Goal: Ask a question

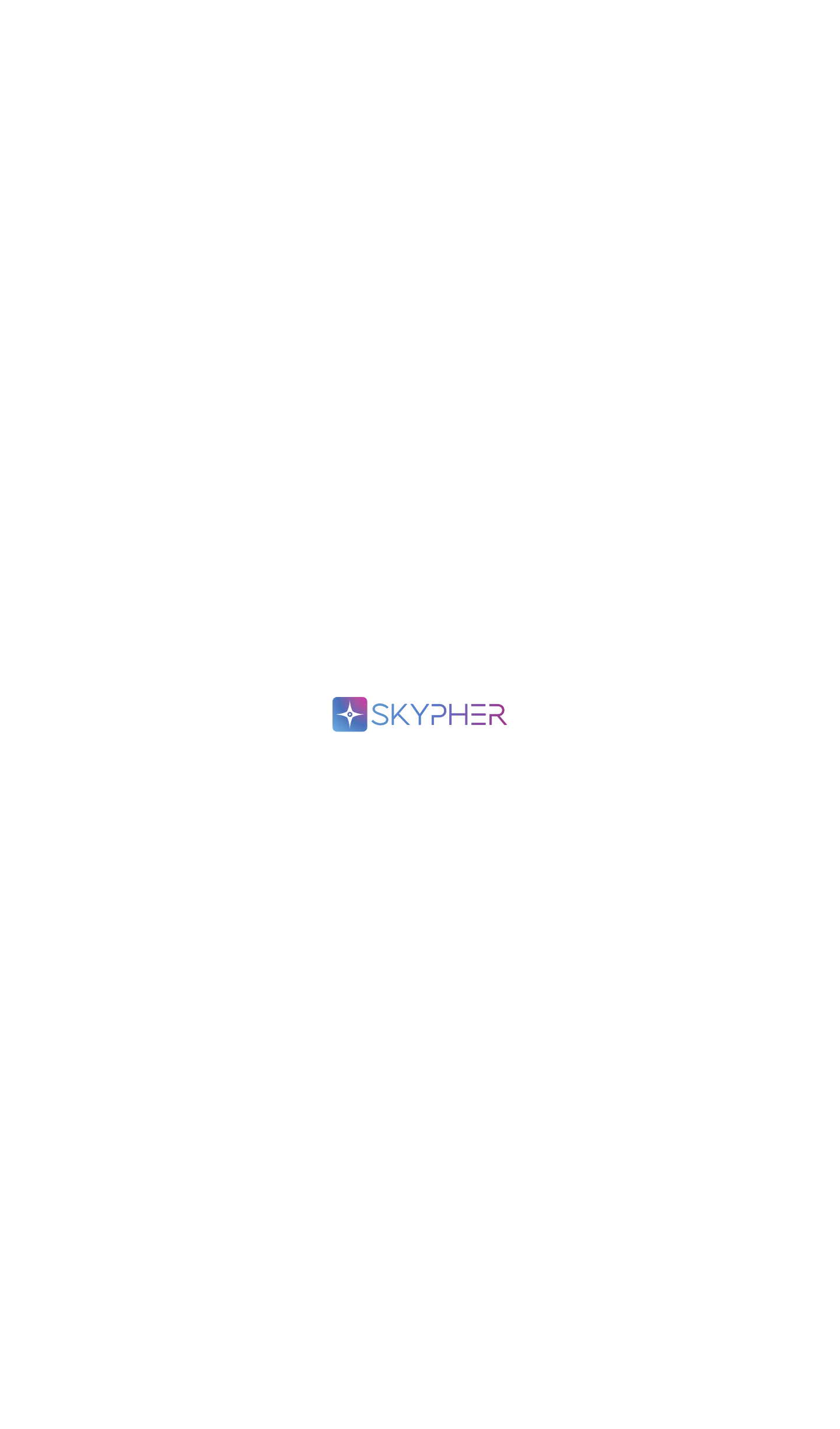
click at [320, 335] on div ".spin { animation: rotate 2s linear infinite; transform-origin: 90px 90px; } @k…" at bounding box center [420, 714] width 840 height 1429
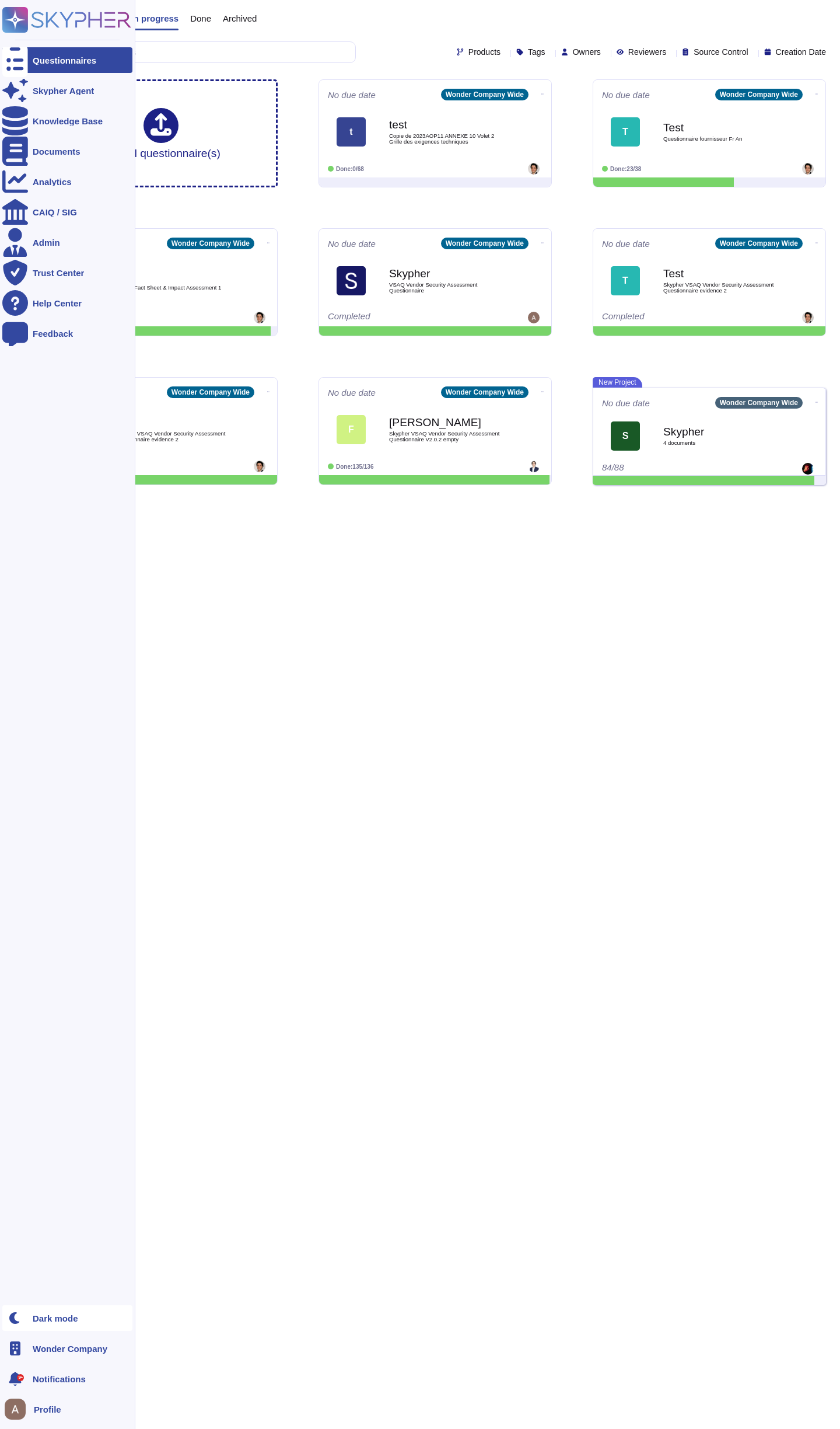
click at [22, 1320] on div at bounding box center [15, 1318] width 26 height 26
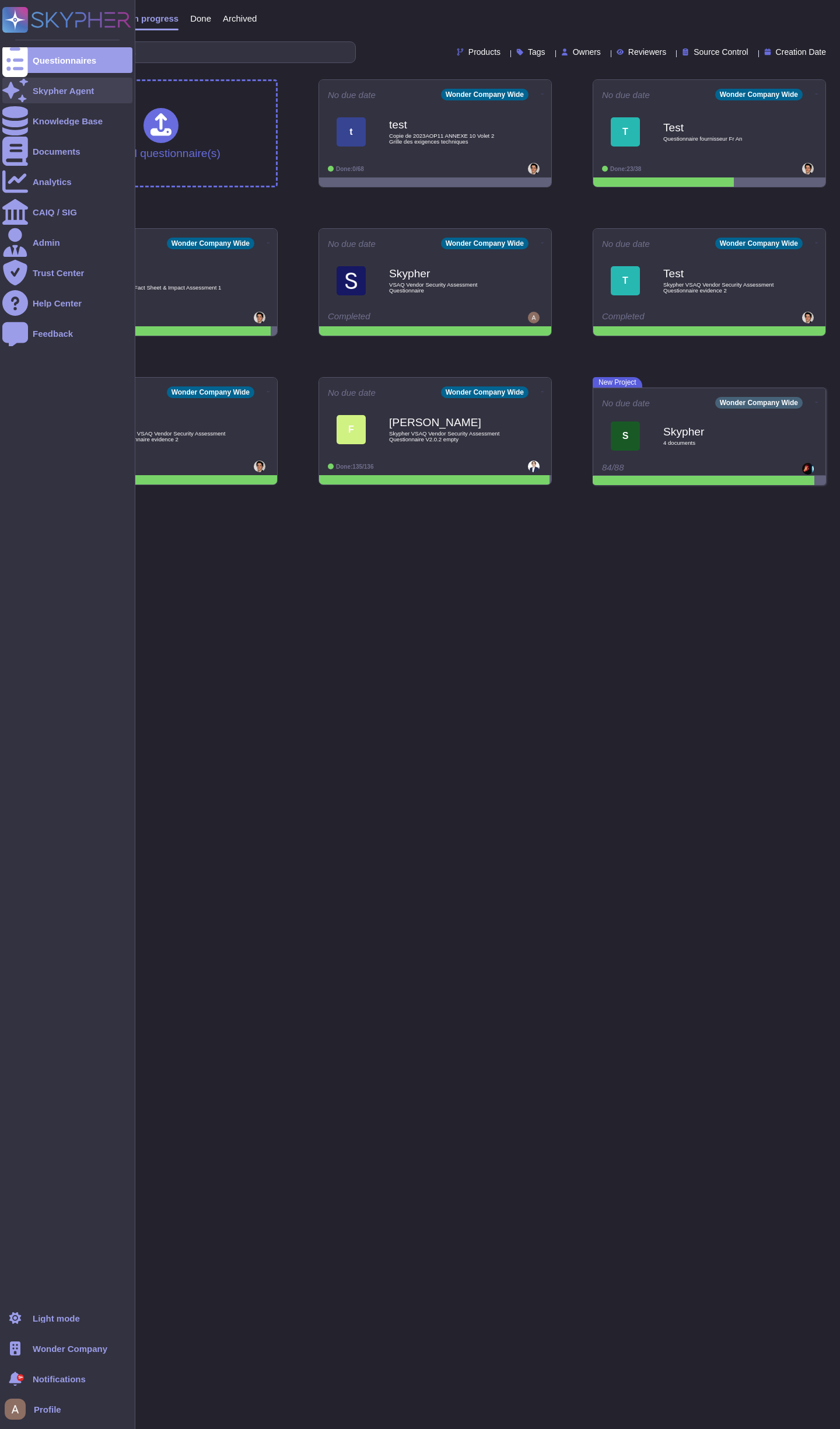
click at [68, 90] on div "Skypher Agent" at bounding box center [63, 91] width 61 height 9
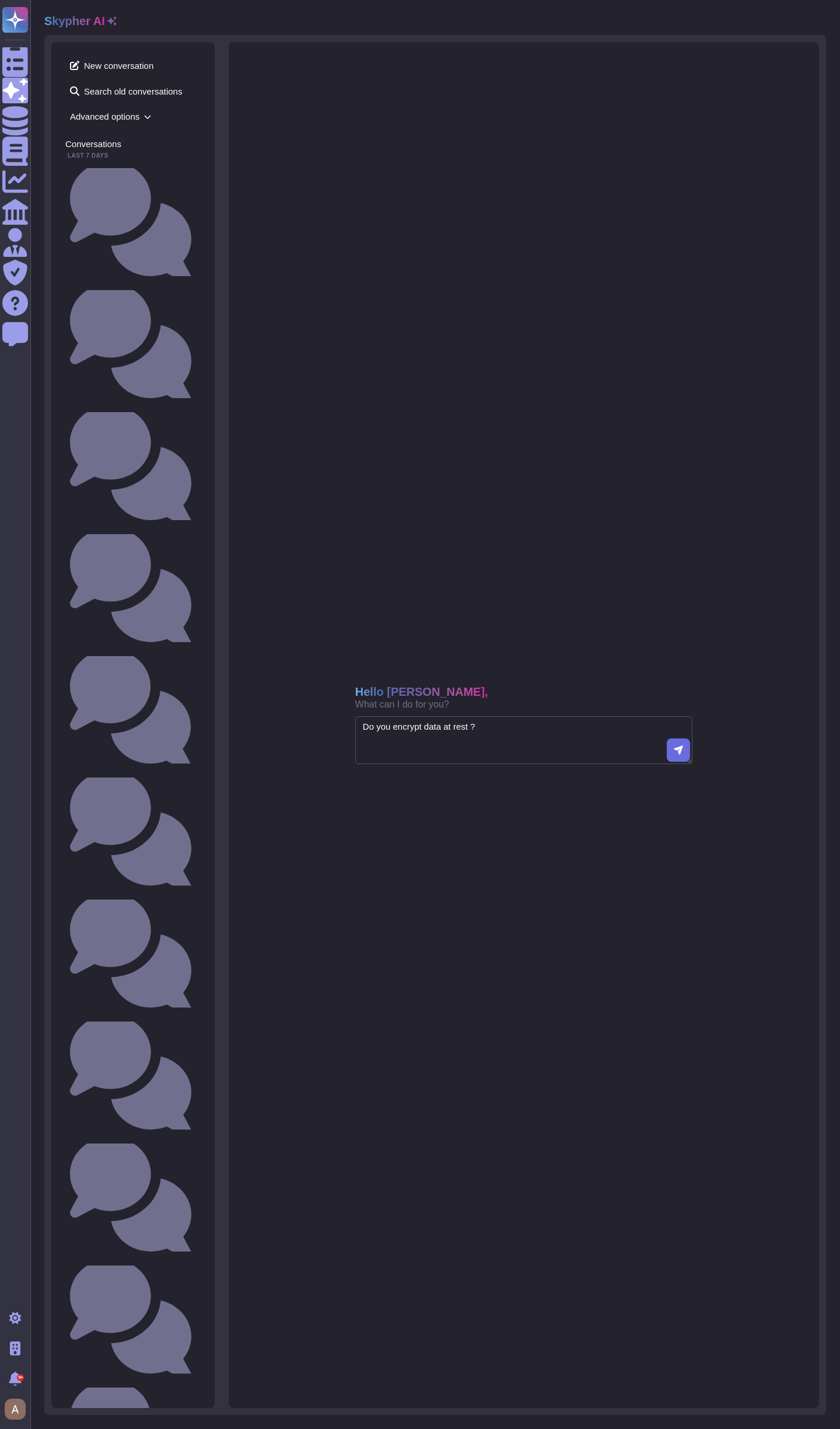
type textarea "Do you encrypt data at rest ?"
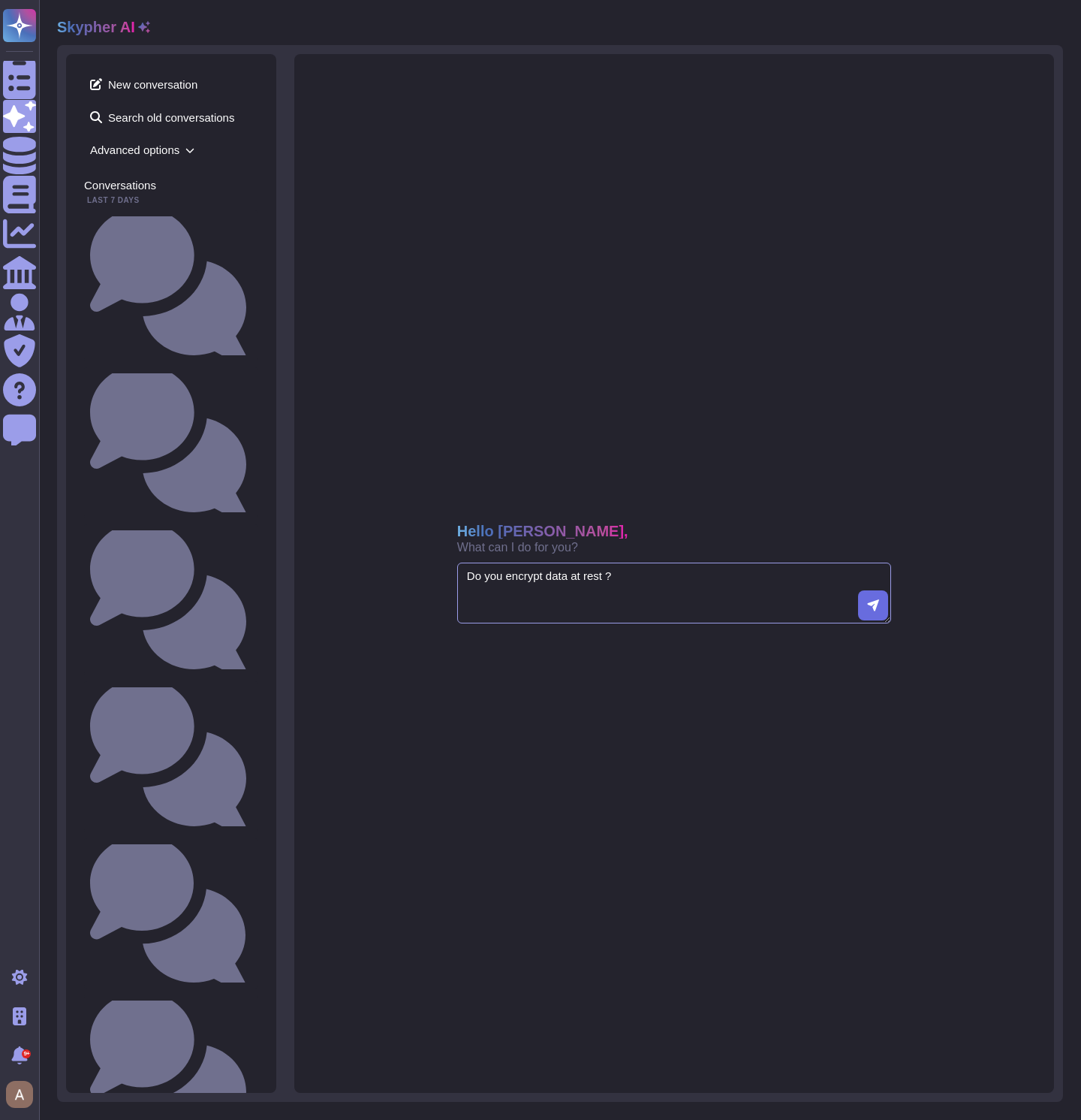
click at [562, 598] on textarea "Do you encrypt data at rest ?" at bounding box center [674, 593] width 434 height 62
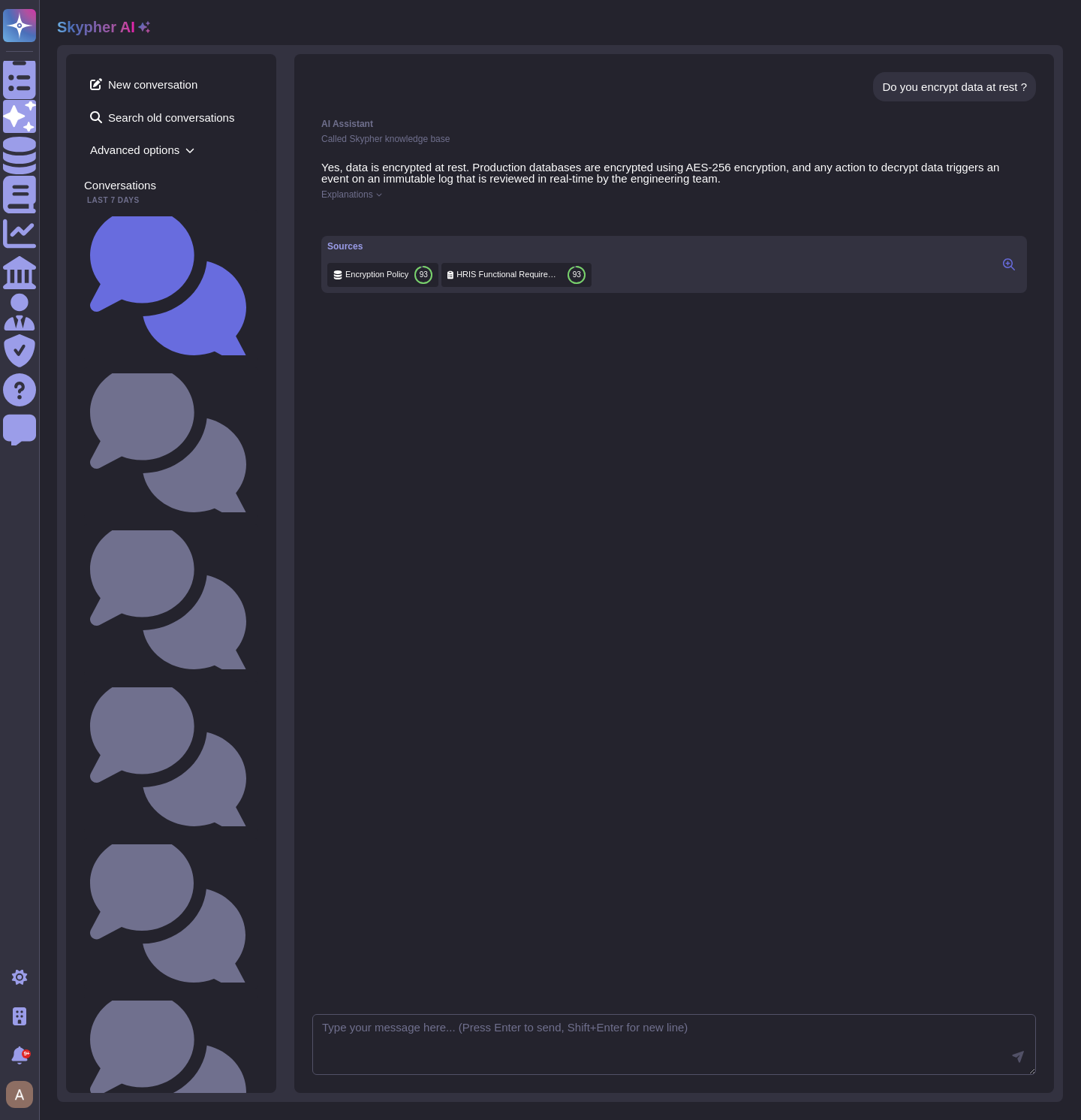
click at [598, 560] on div "AI Assistant Called Skypher knowledge base Yes, data is encrypted at rest. Prod…" at bounding box center [674, 532] width 724 height 843
click at [477, 1027] on textarea at bounding box center [674, 1045] width 724 height 62
type textarea "shorter ?"
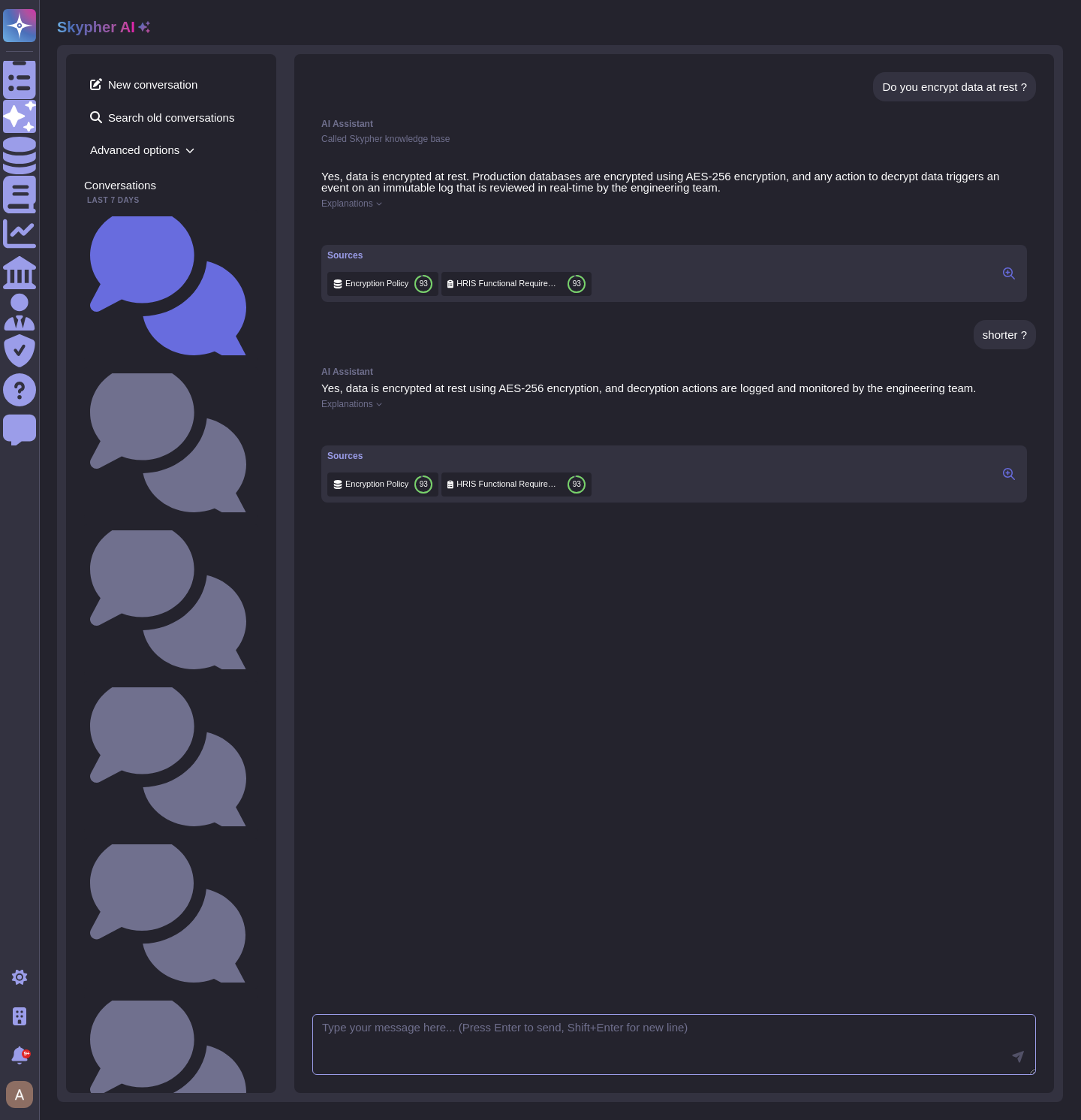
scroll to position [257, 0]
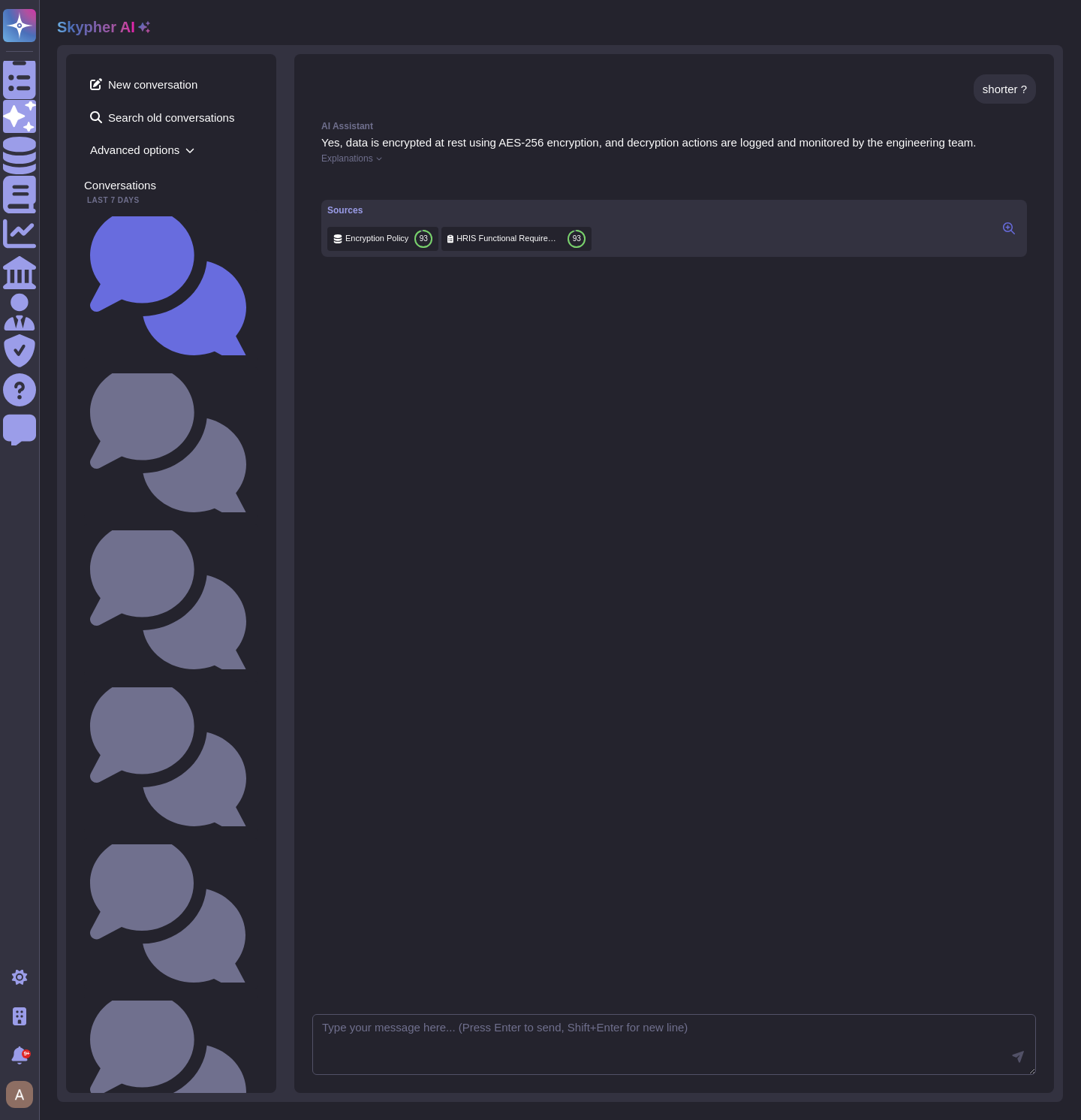
click at [625, 780] on div "AI Assistant Yes, data is encrypted at rest using AES-256 encryption, and decry…" at bounding box center [674, 554] width 724 height 883
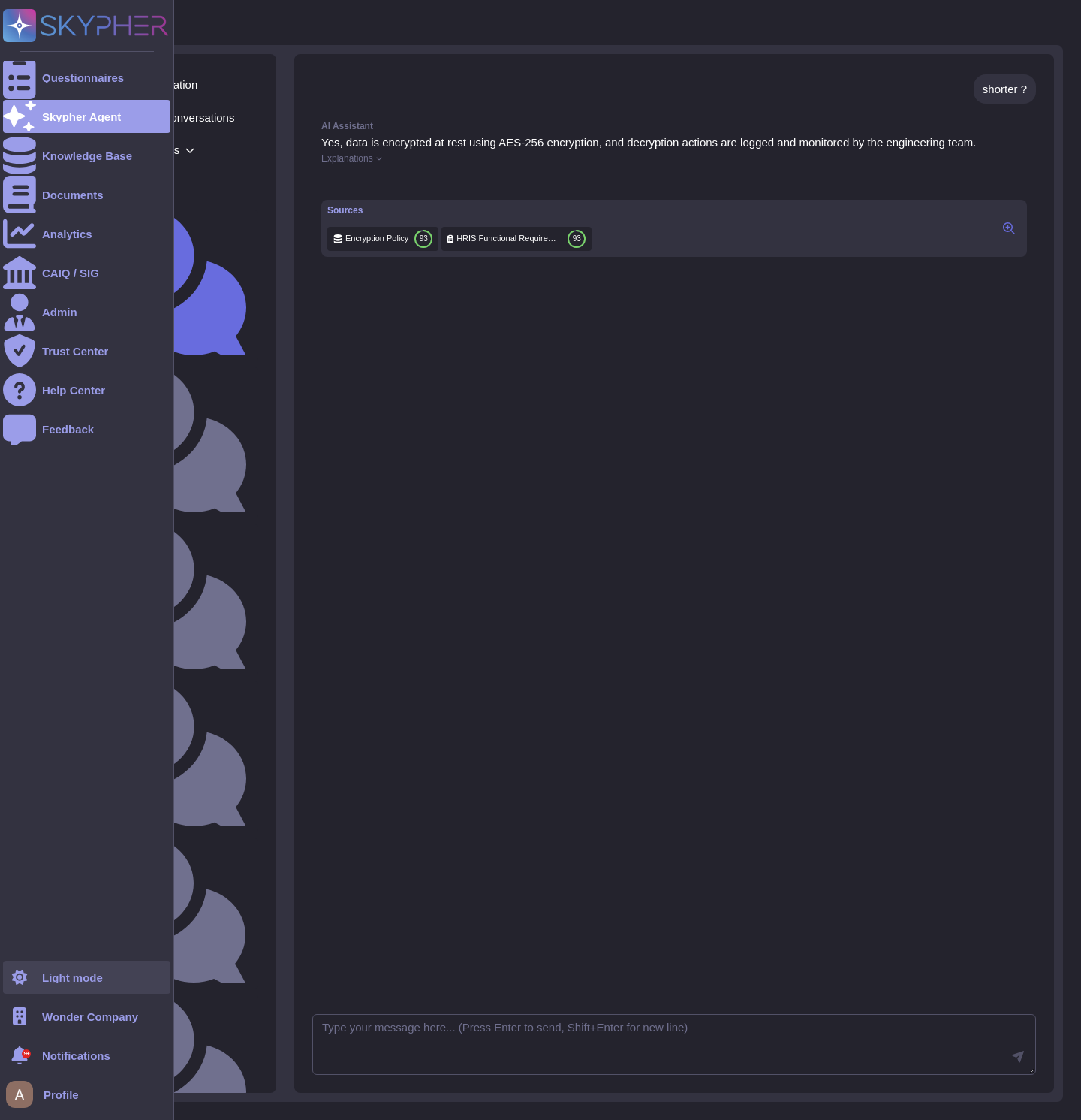
click at [70, 978] on div "Light mode" at bounding box center [72, 977] width 61 height 11
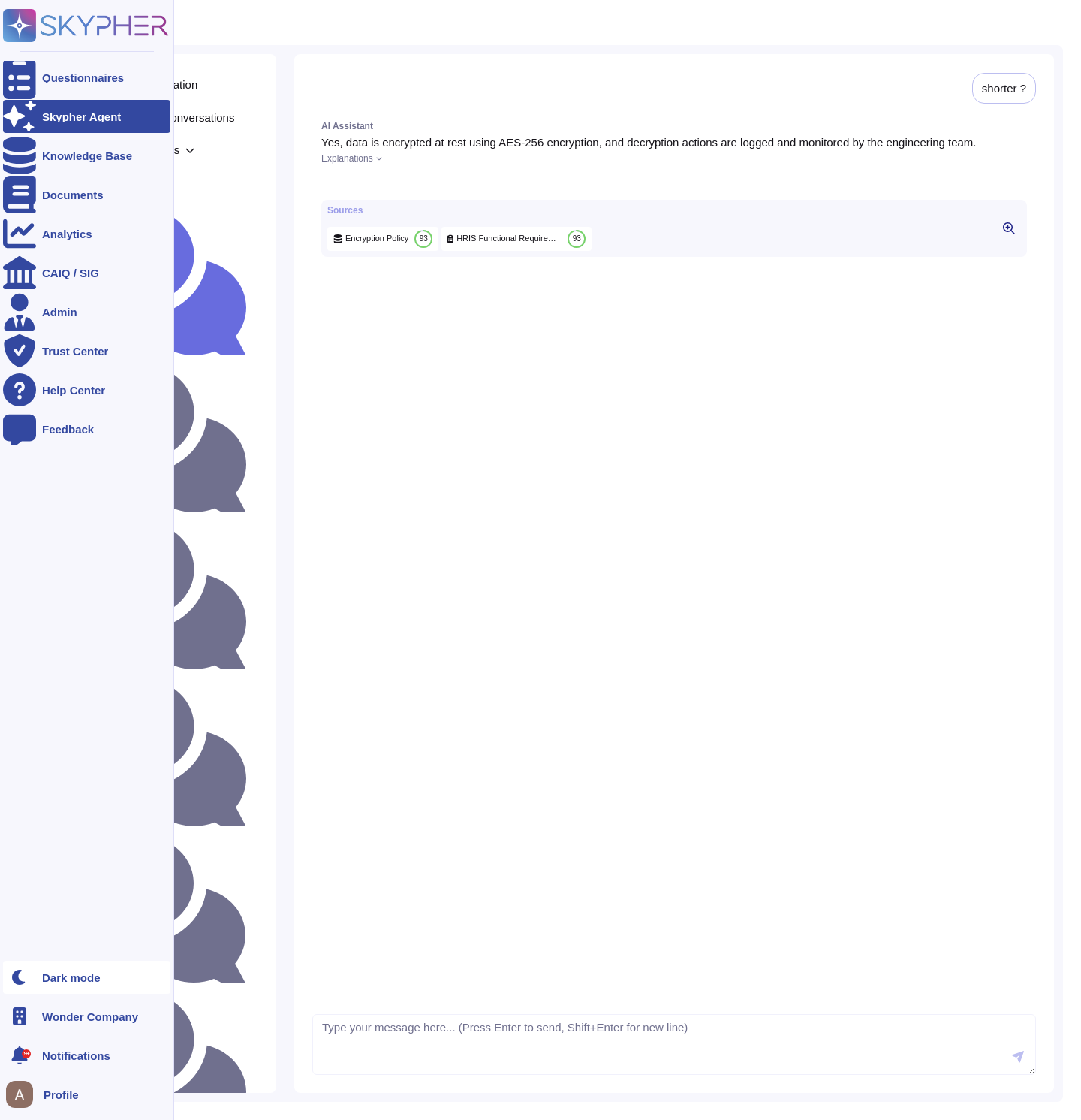
click at [70, 978] on div "Dark mode" at bounding box center [71, 977] width 58 height 11
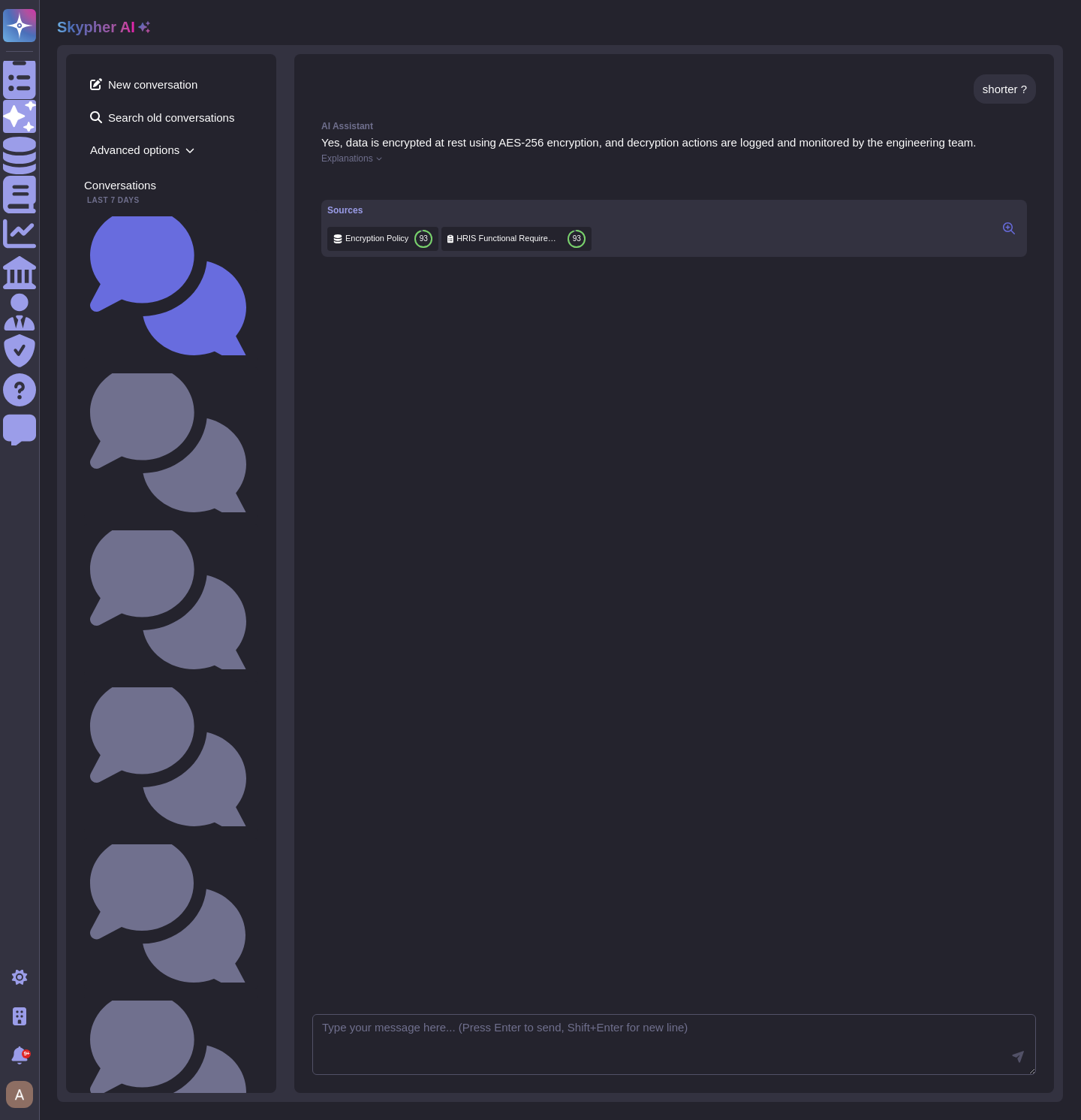
scroll to position [0, 0]
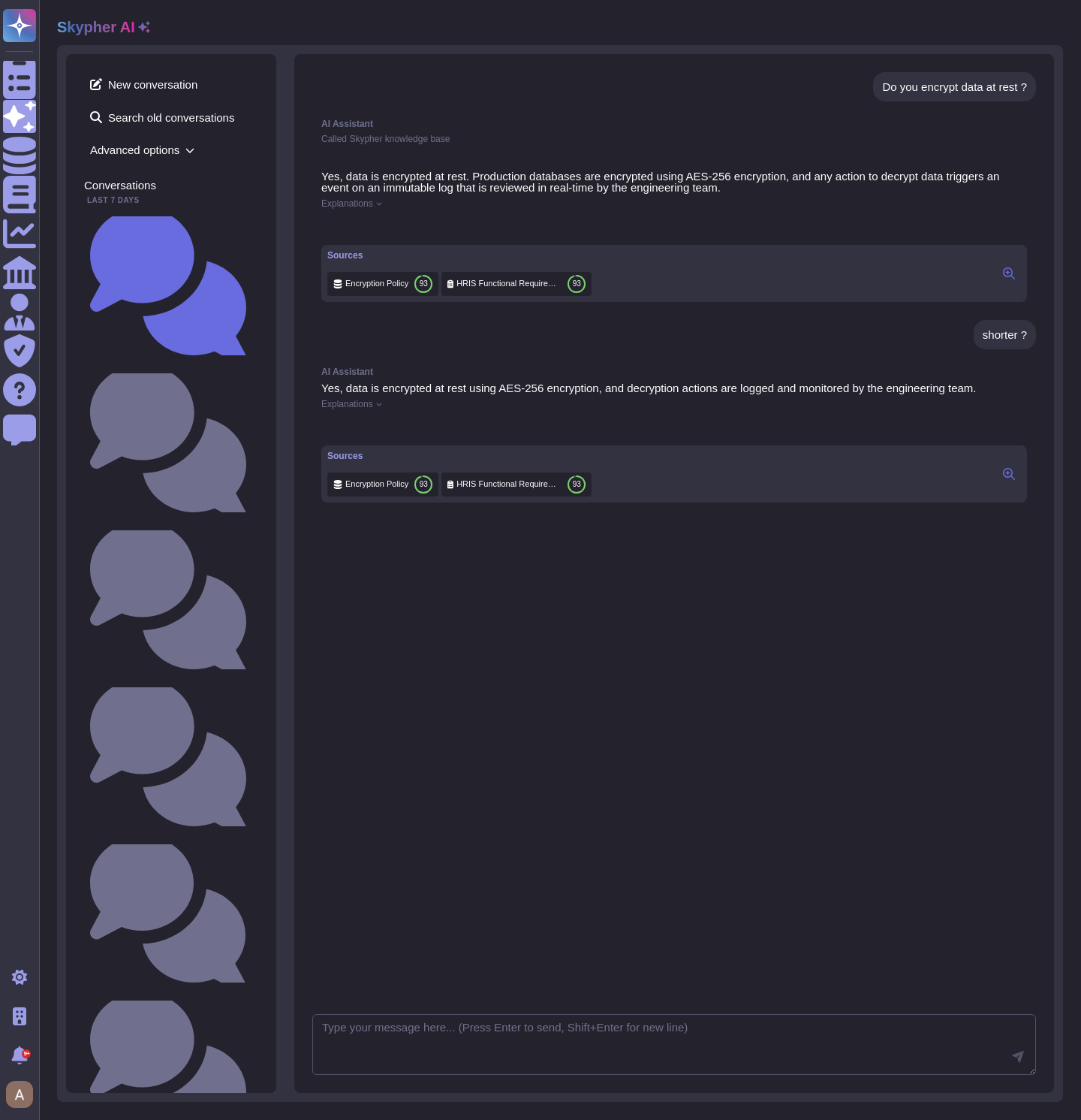
click at [596, 744] on div "AI Assistant Yes, data is encrypted at rest using AES-256 encryption, and decry…" at bounding box center [674, 800] width 724 height 883
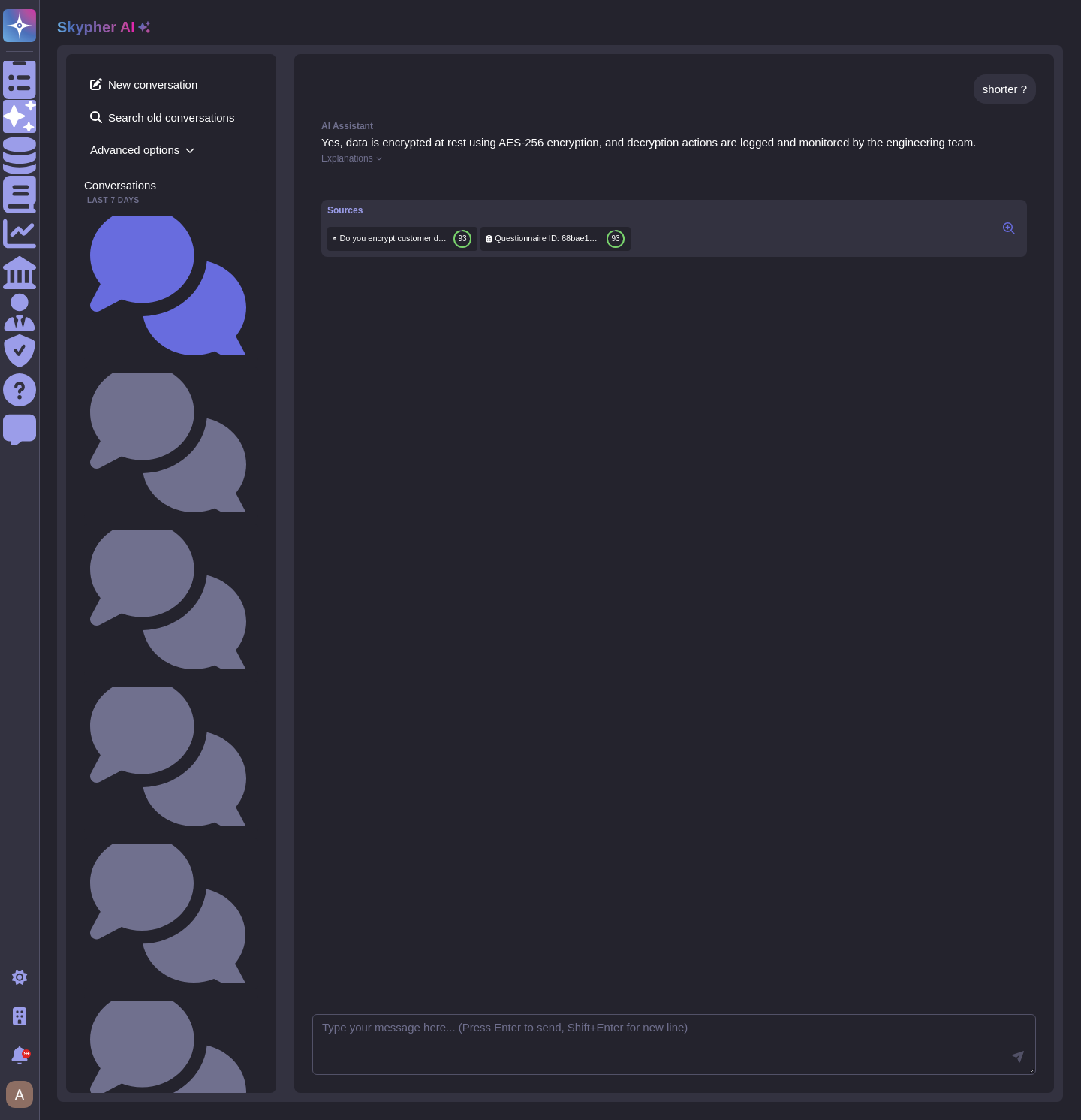
scroll to position [257, 0]
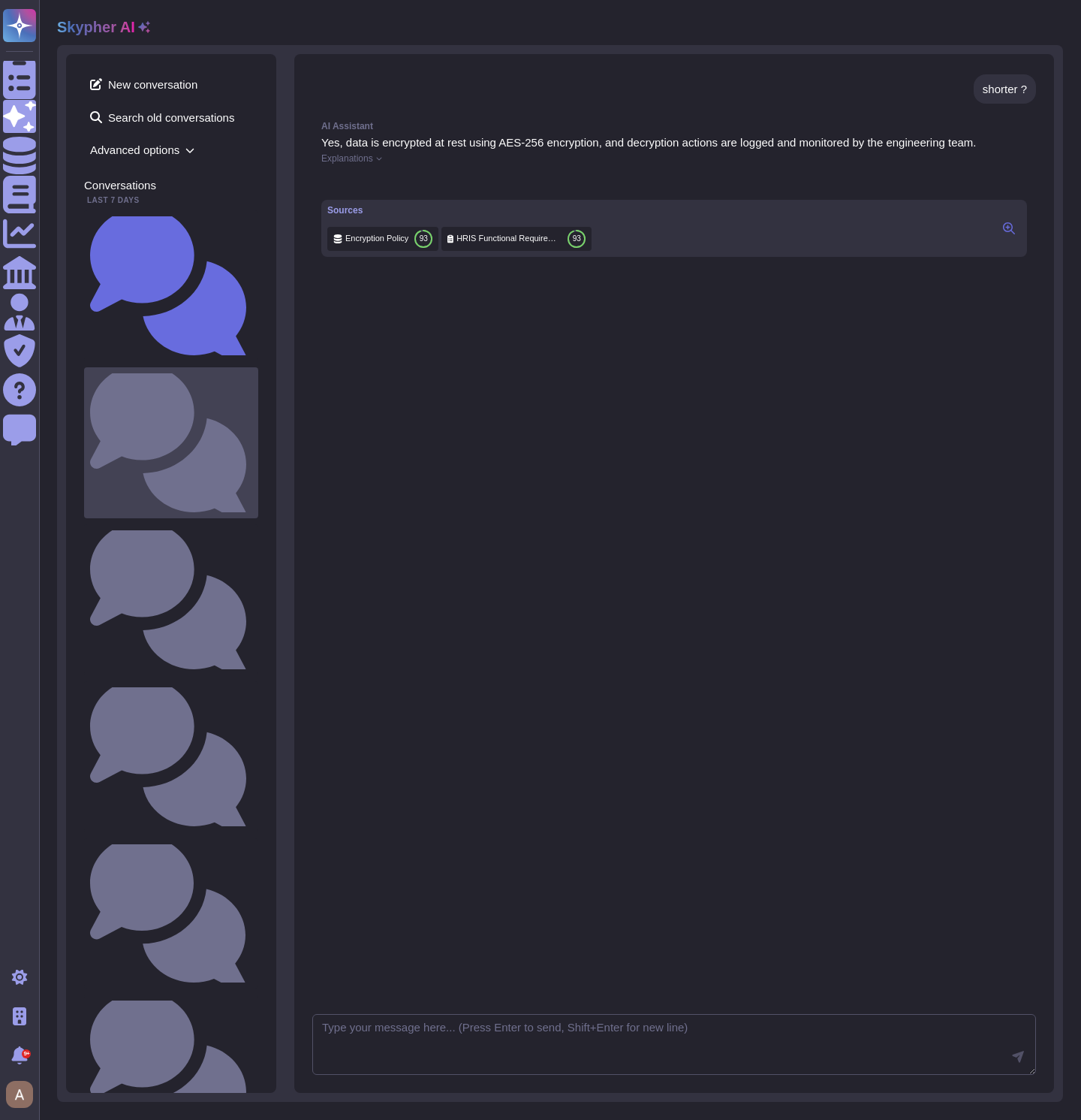
click at [175, 367] on div "What do you want to test?" at bounding box center [171, 443] width 174 height 151
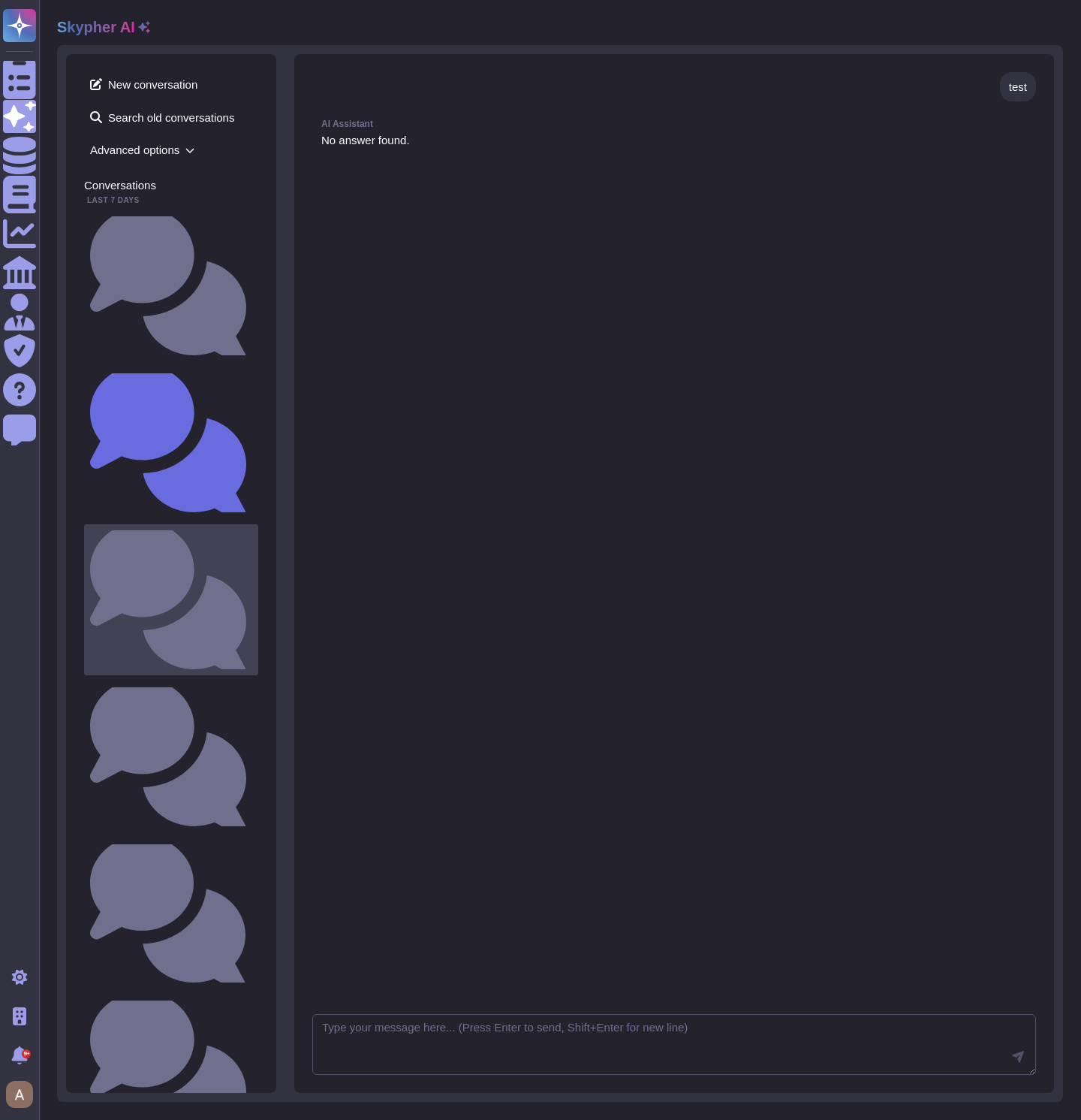
click at [252, 595] on small "When do you plan to be SOC2 certified ?" at bounding box center [252, 599] width 0 height 9
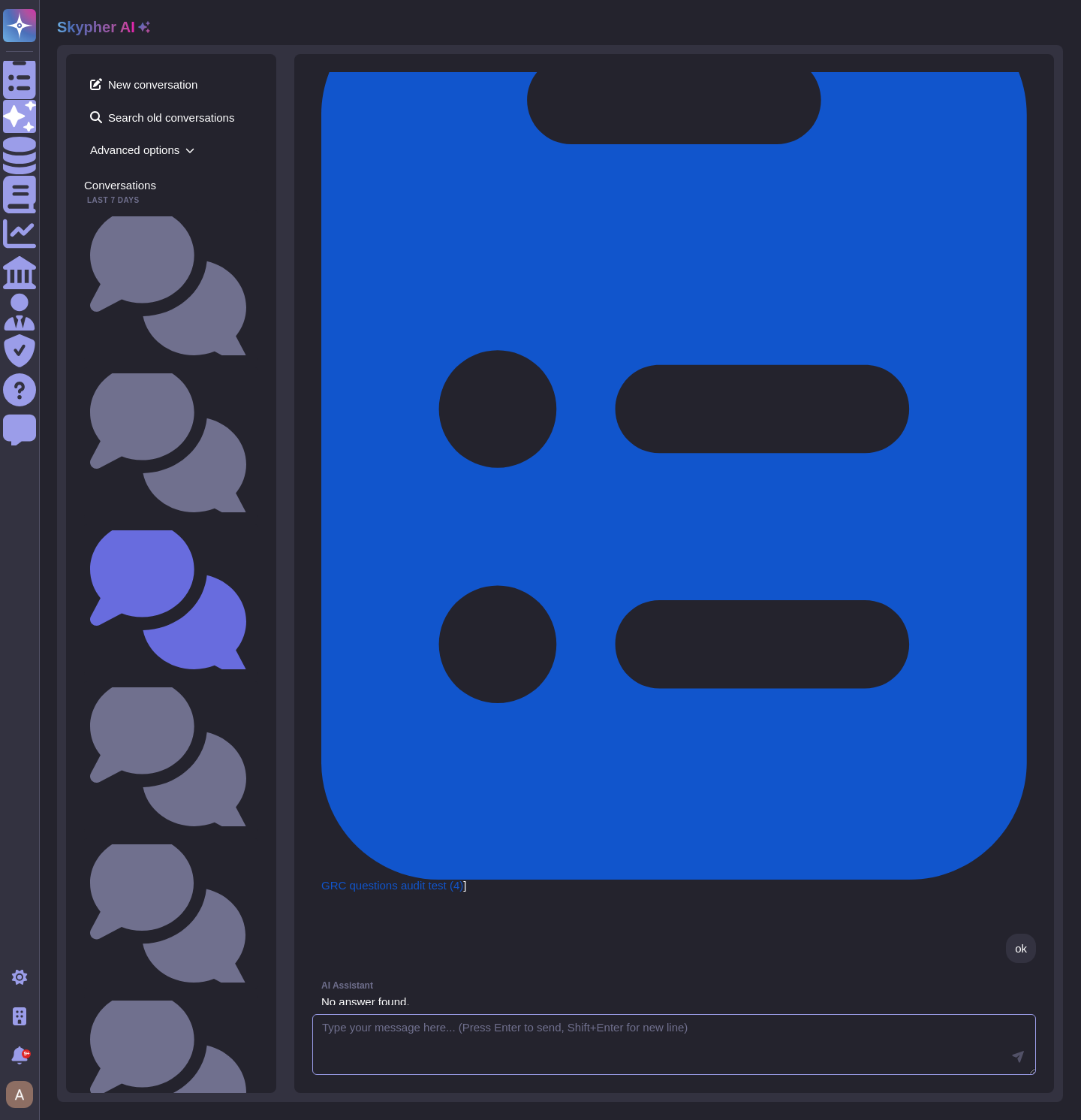
scroll to position [1057, 0]
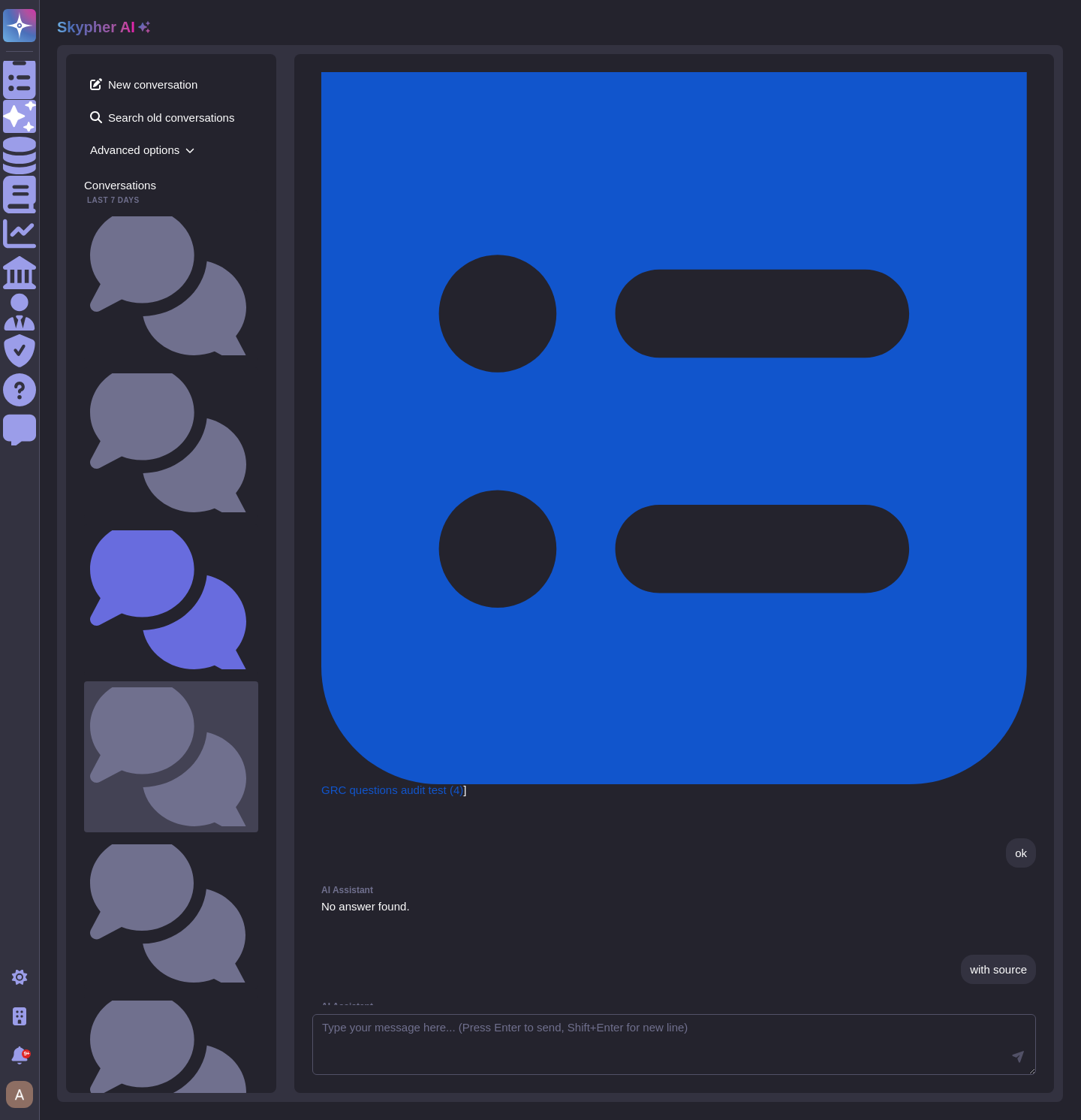
click at [252, 752] on small "Do you encrypt data at rest?" at bounding box center [252, 756] width 0 height 9
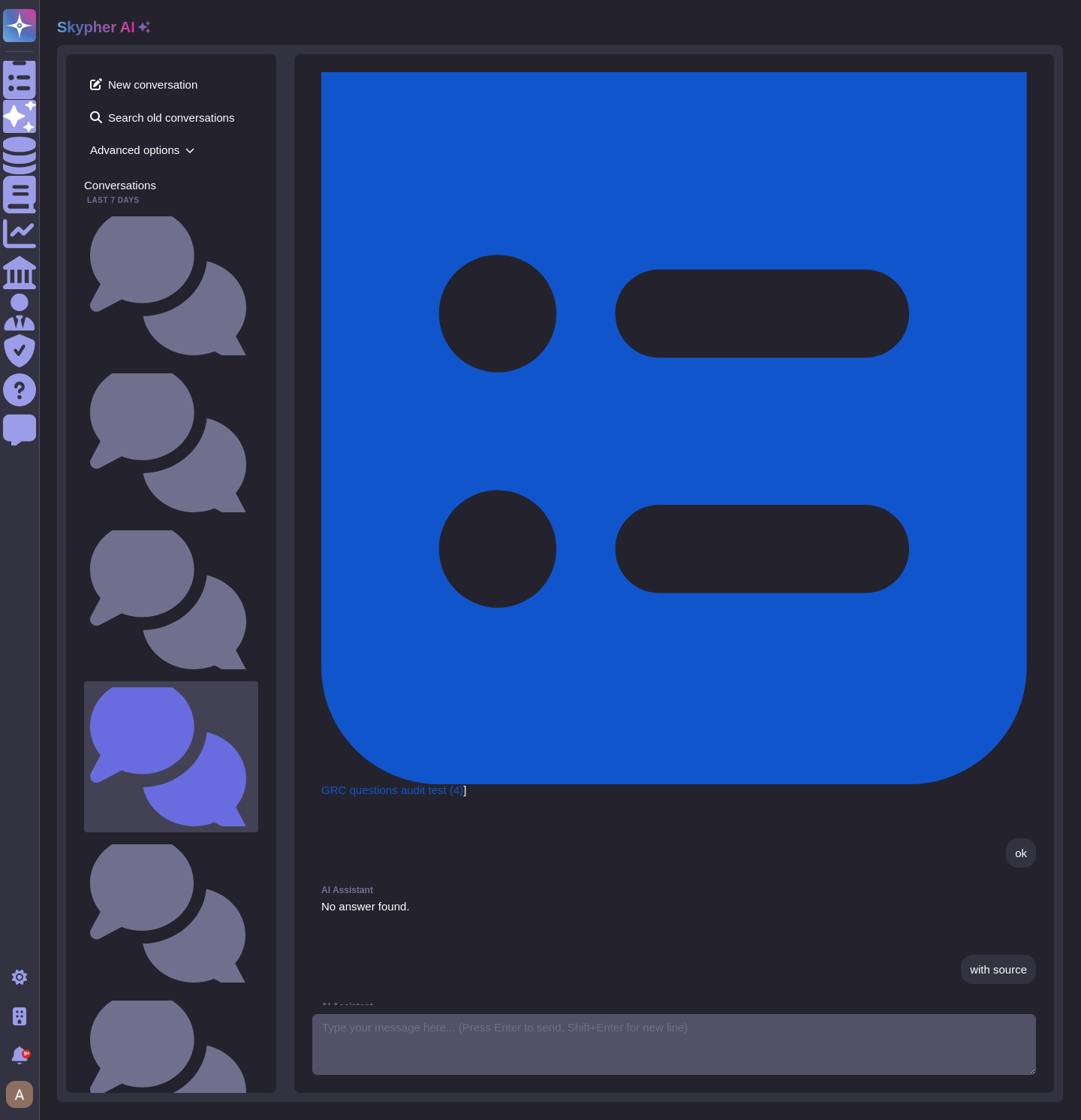
scroll to position [493, 0]
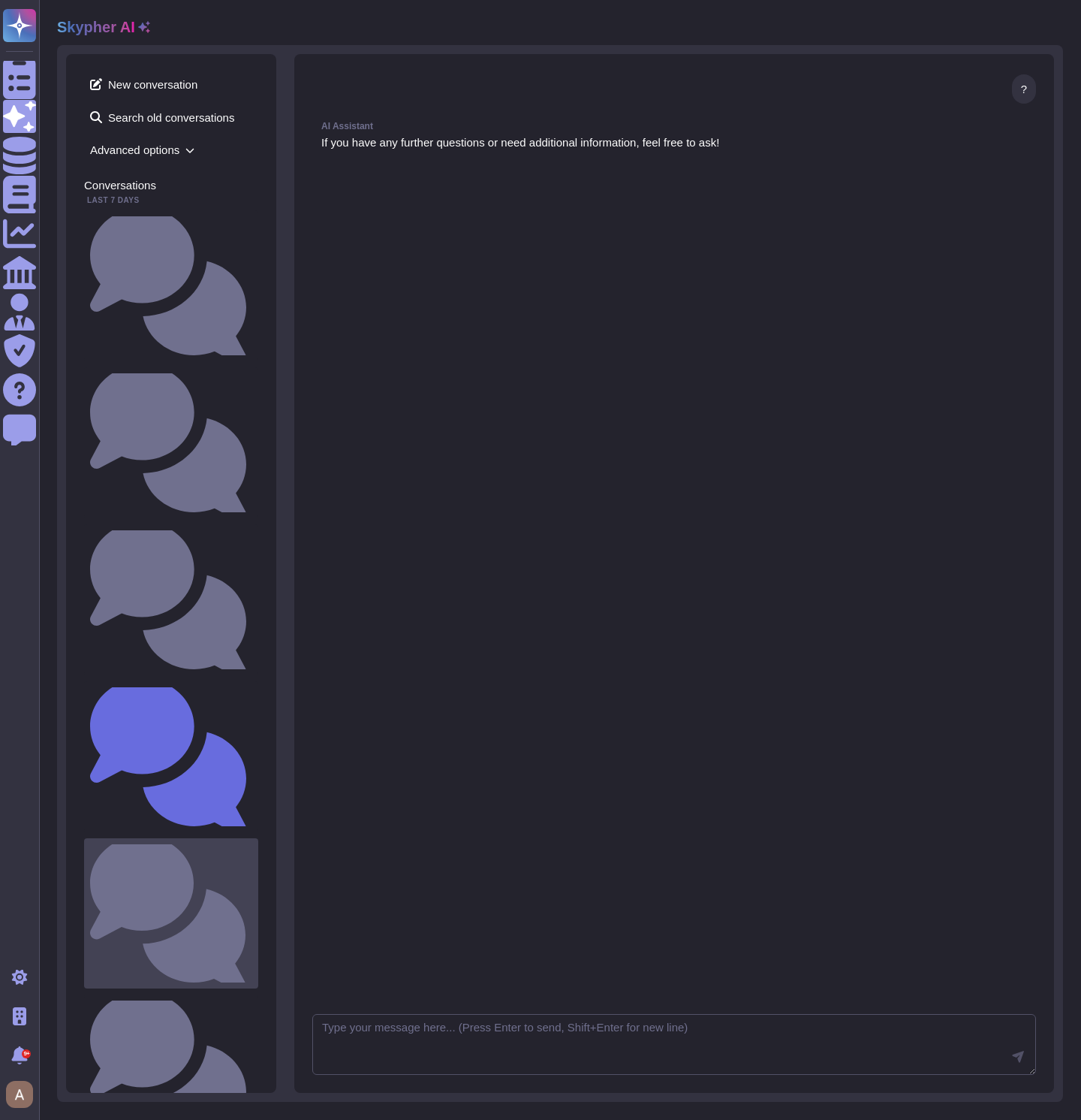
click at [252, 908] on small "What do you want to test?" at bounding box center [252, 912] width 0 height 9
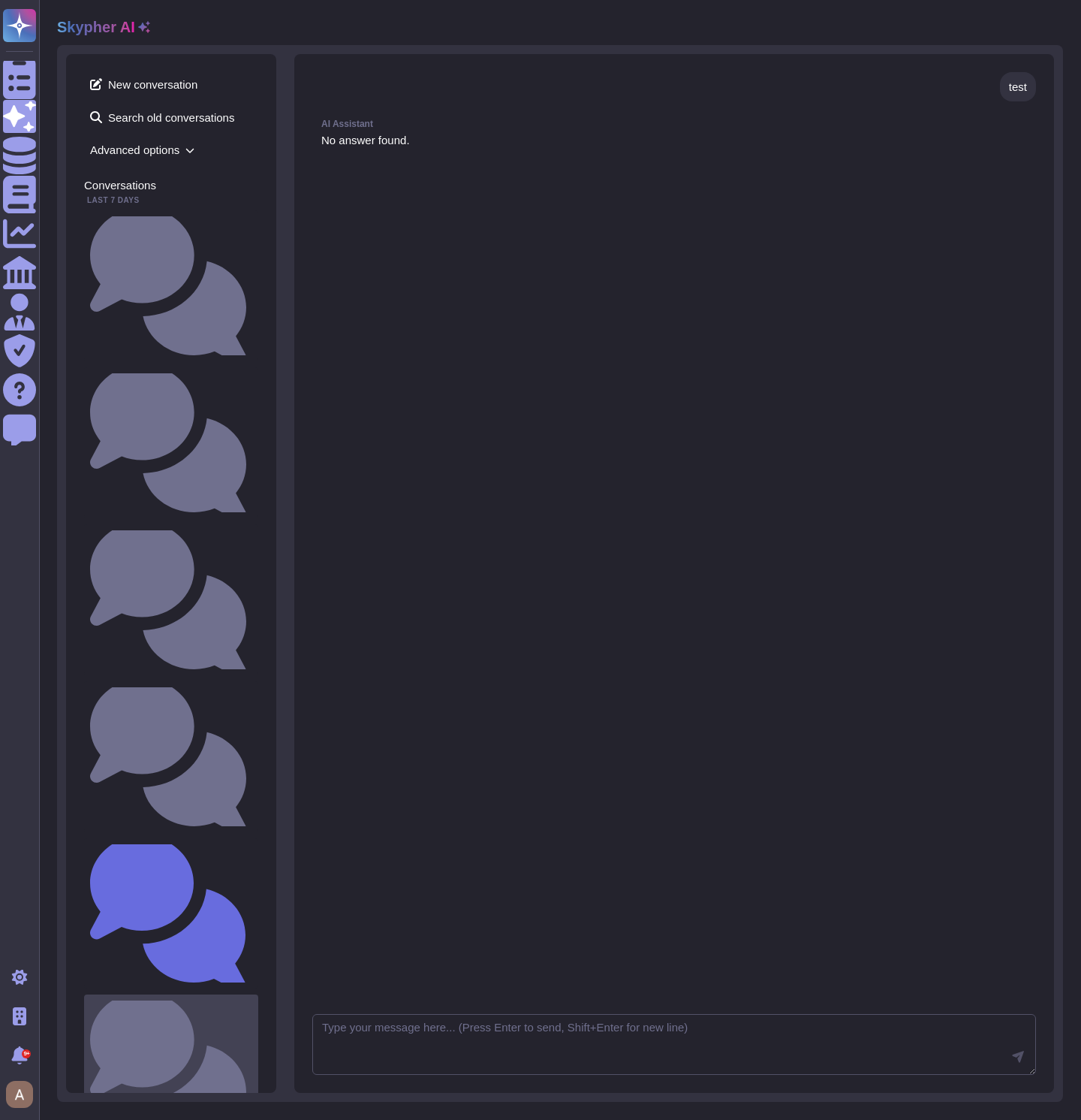
click at [144, 995] on div "Is there a documented change management process that ensures changes are docume…" at bounding box center [171, 1070] width 174 height 151
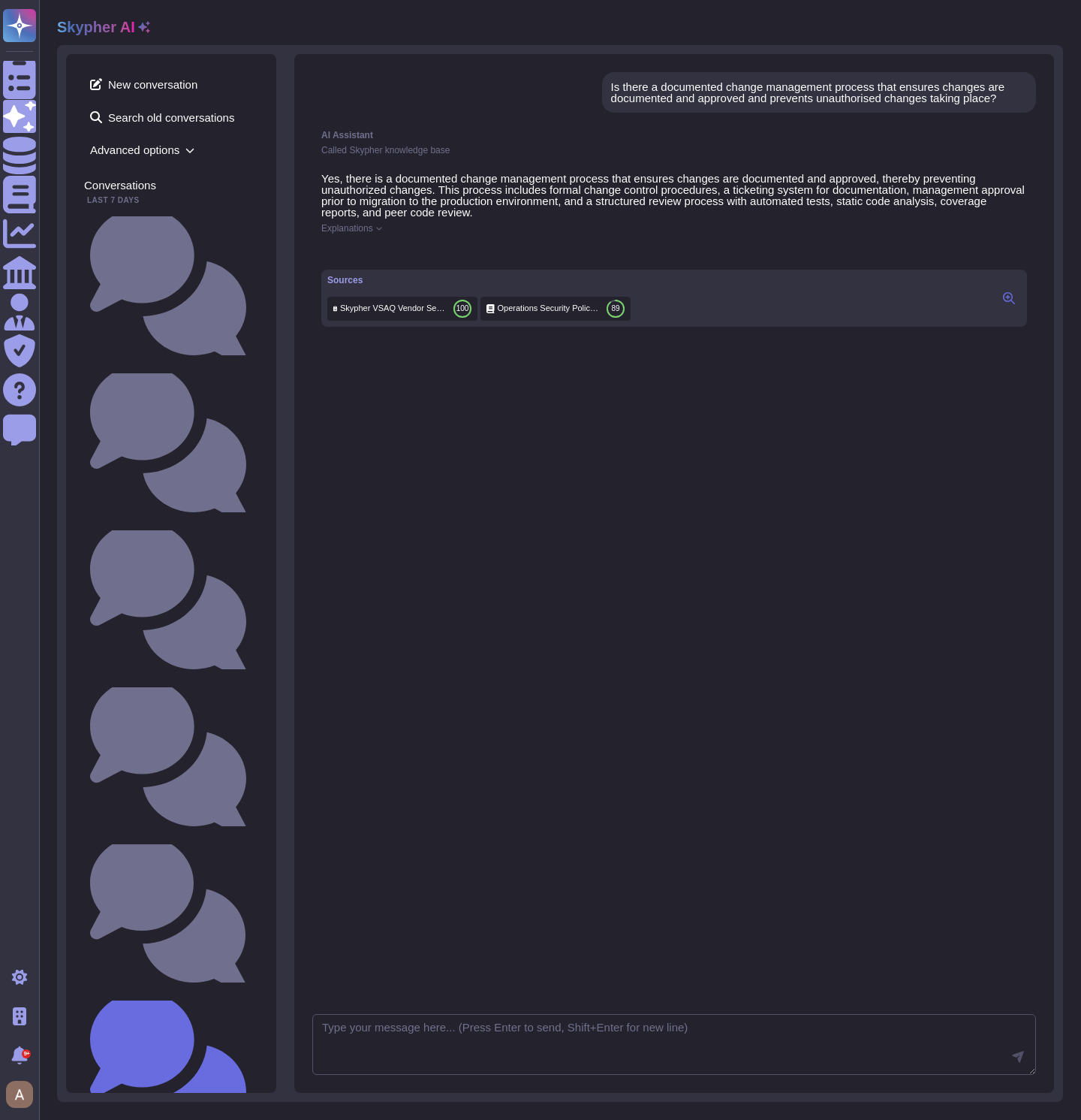
click at [1007, 304] on icon at bounding box center [1009, 298] width 12 height 12
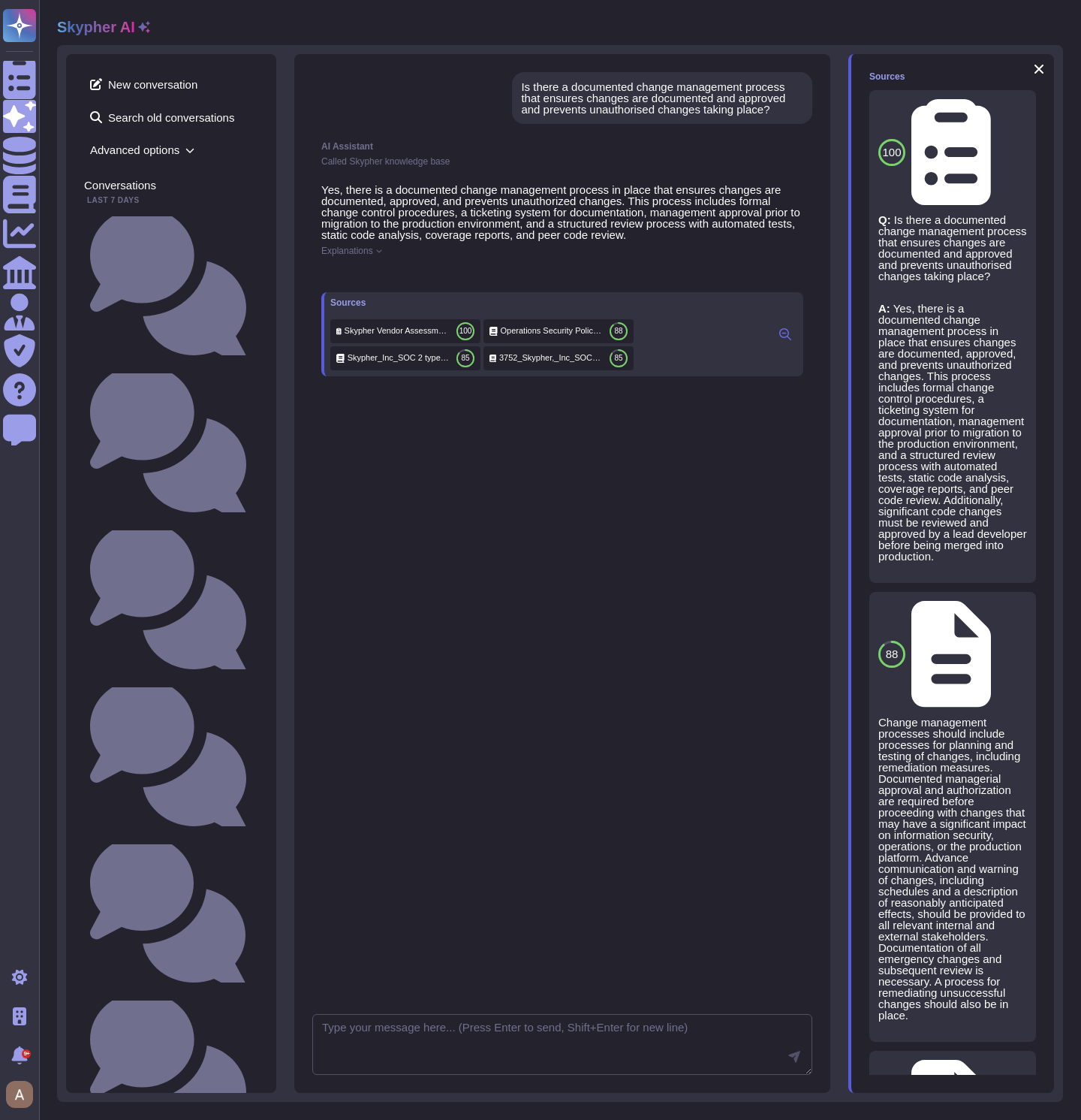
scroll to position [207, 0]
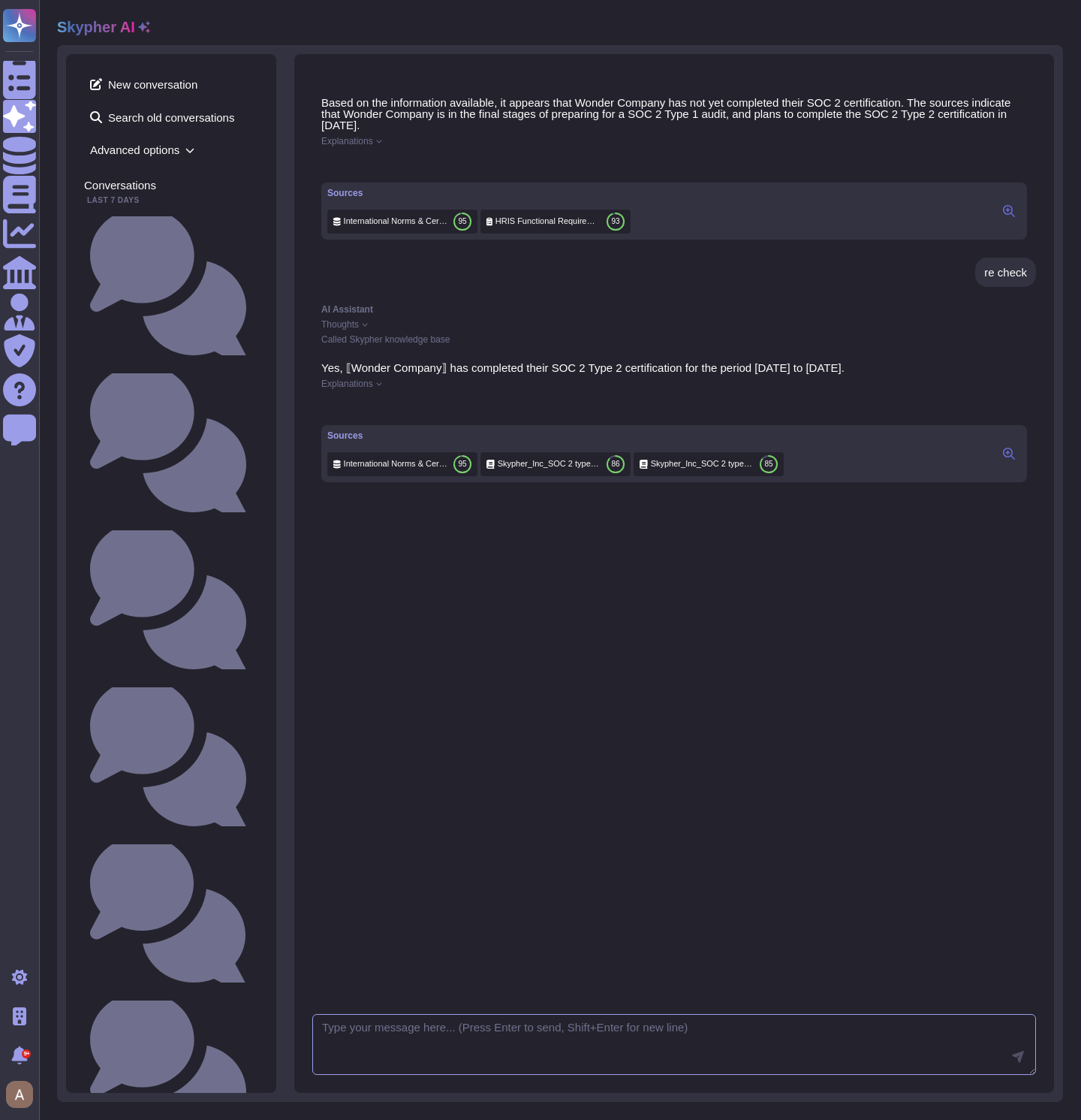
scroll to position [1090, 0]
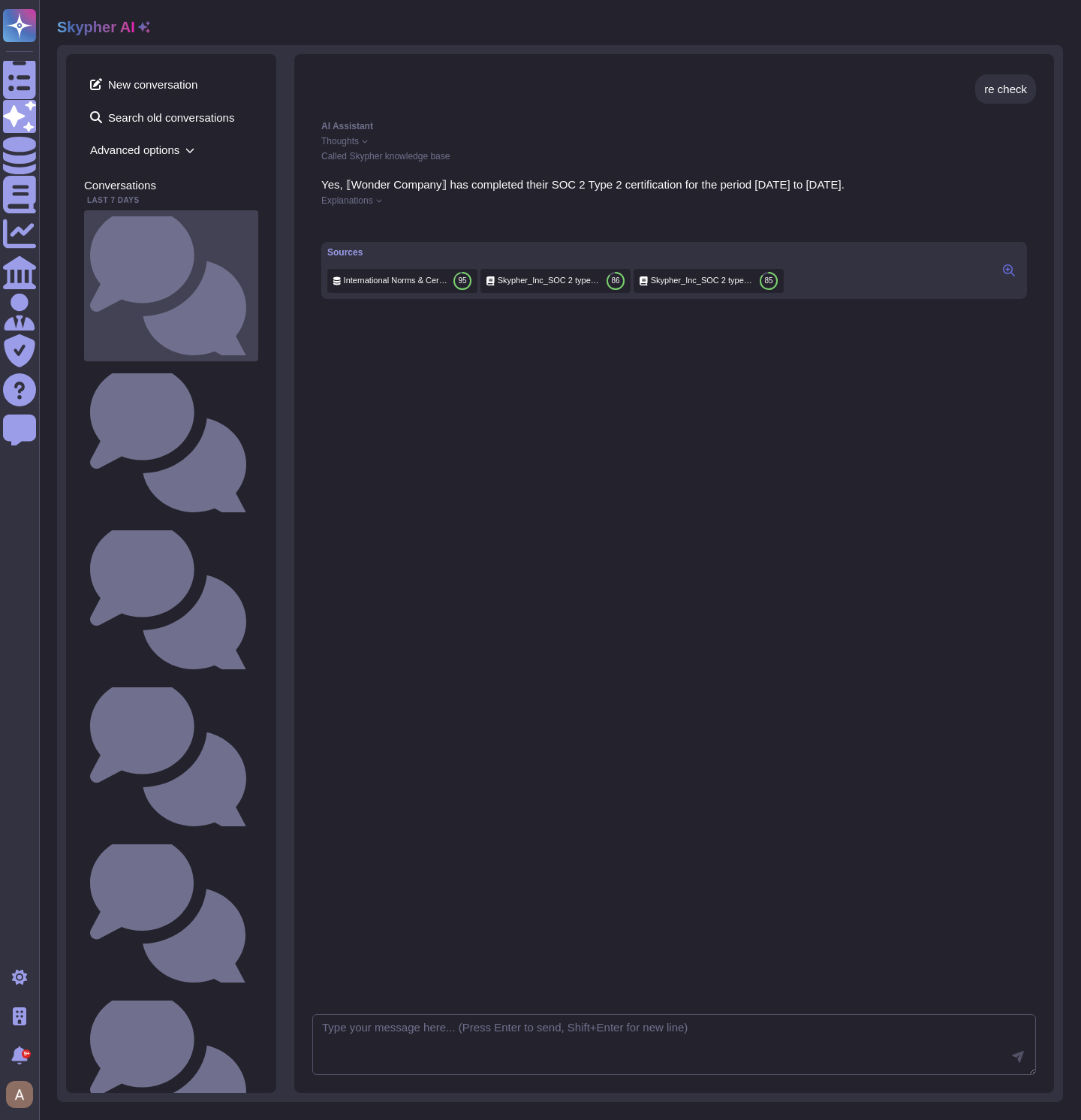
click at [159, 233] on div "Do you encrypt data at rest ?" at bounding box center [171, 286] width 174 height 151
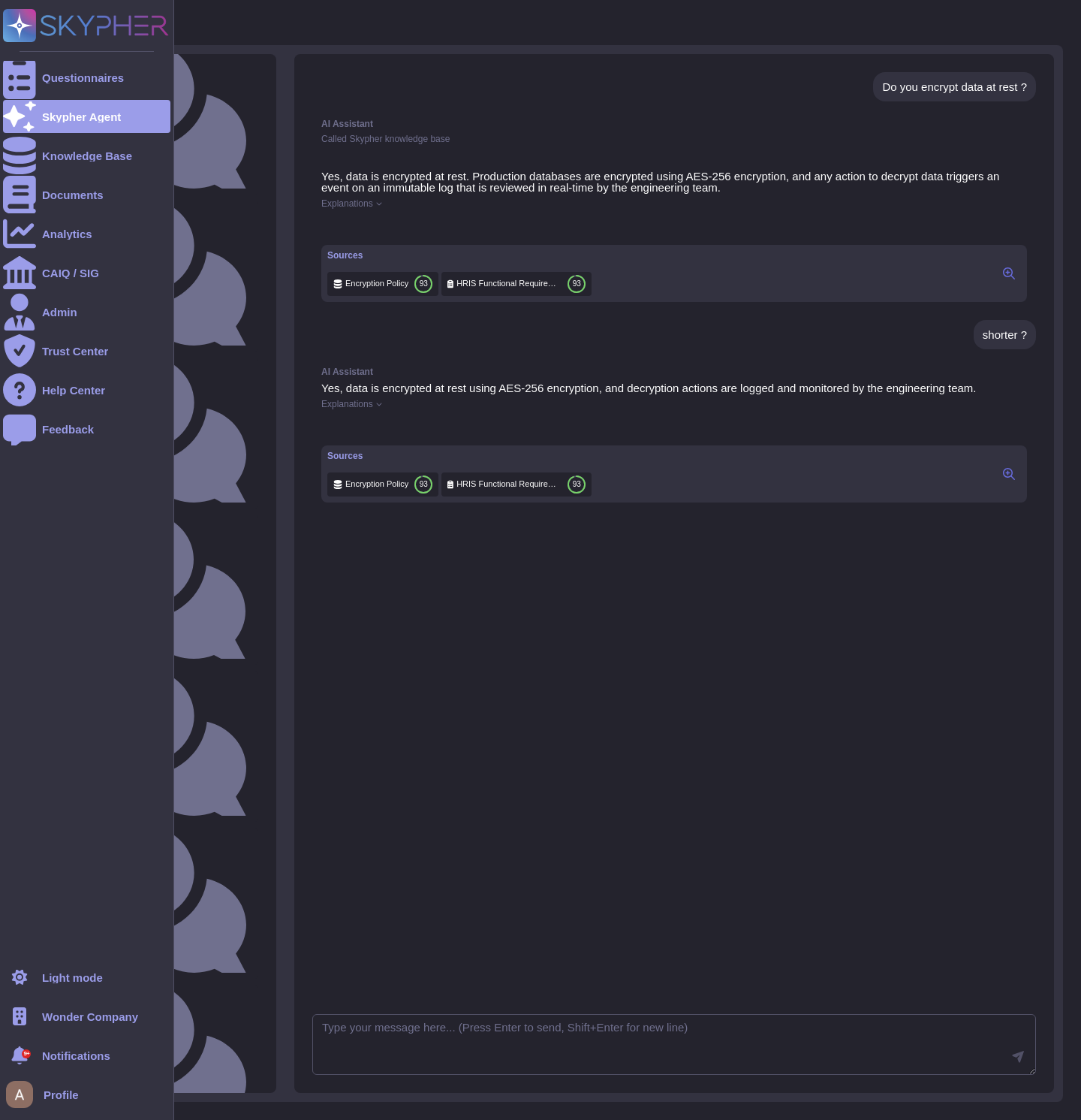
scroll to position [1791, 0]
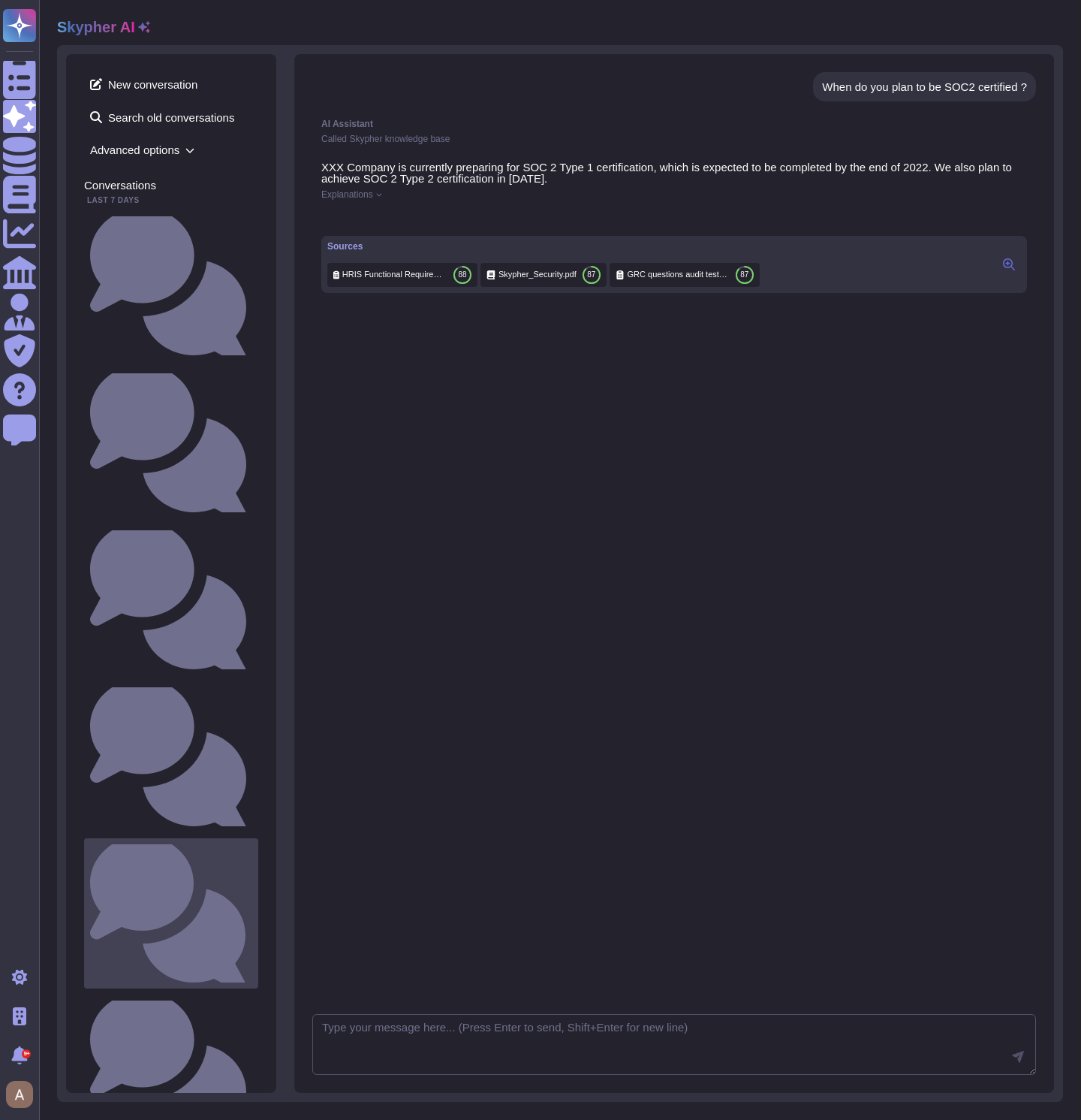
click at [167, 839] on div "What do you want to test?" at bounding box center [171, 914] width 174 height 151
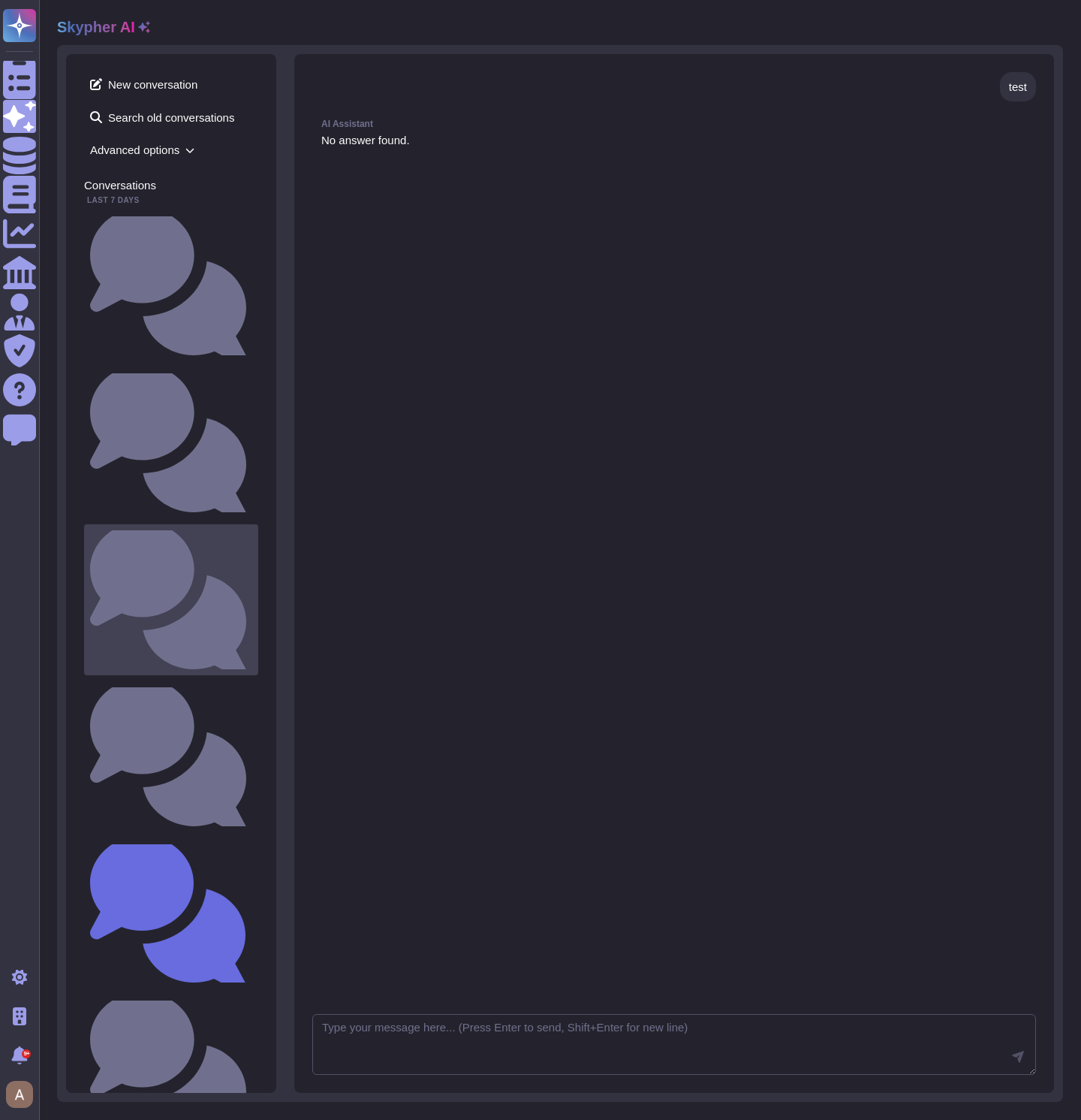
click at [179, 524] on div "When do you plan to be SOC2 certified ?" at bounding box center [171, 599] width 174 height 151
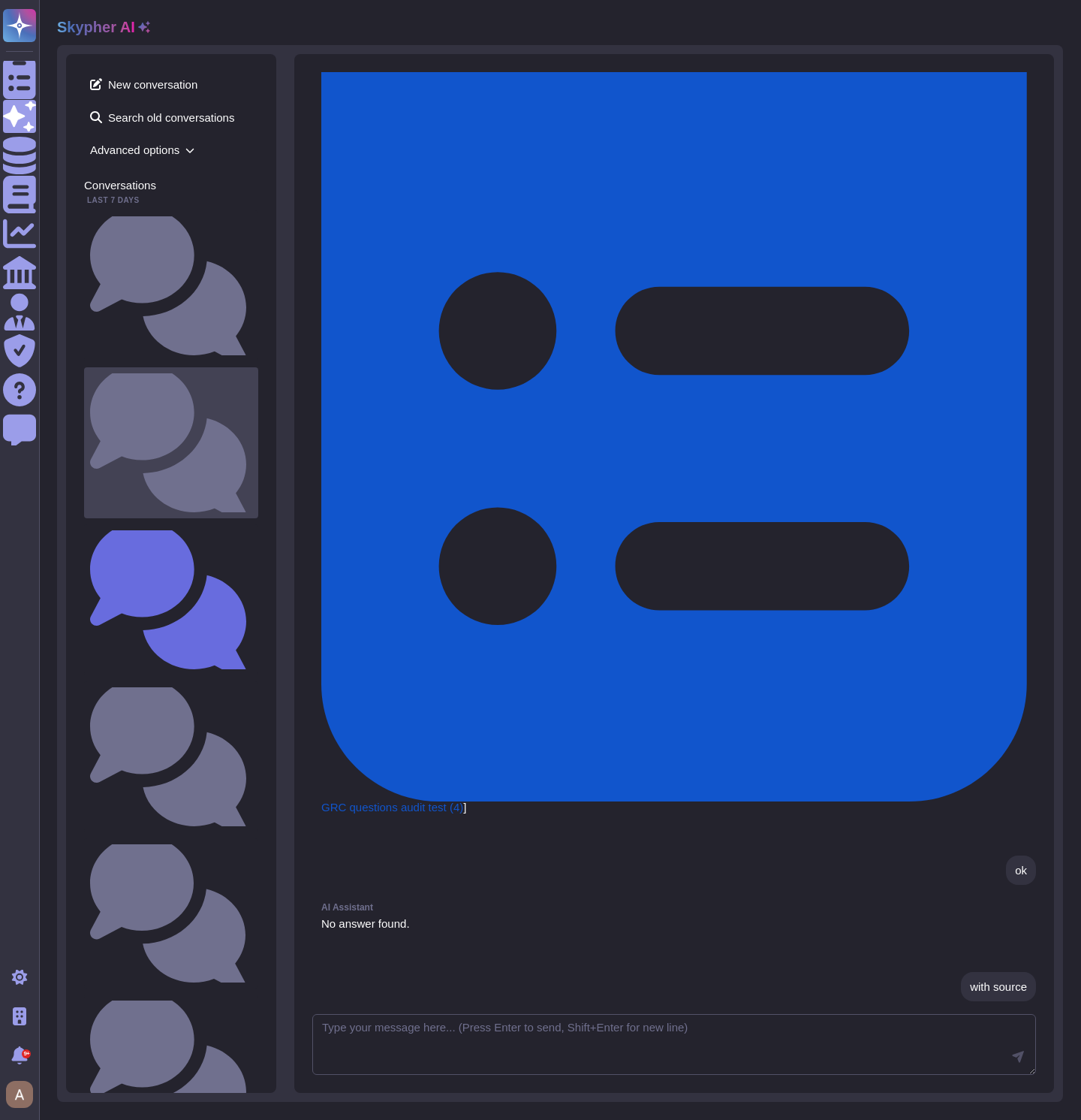
click at [252, 438] on small "What do you want to test?" at bounding box center [252, 443] width 0 height 9
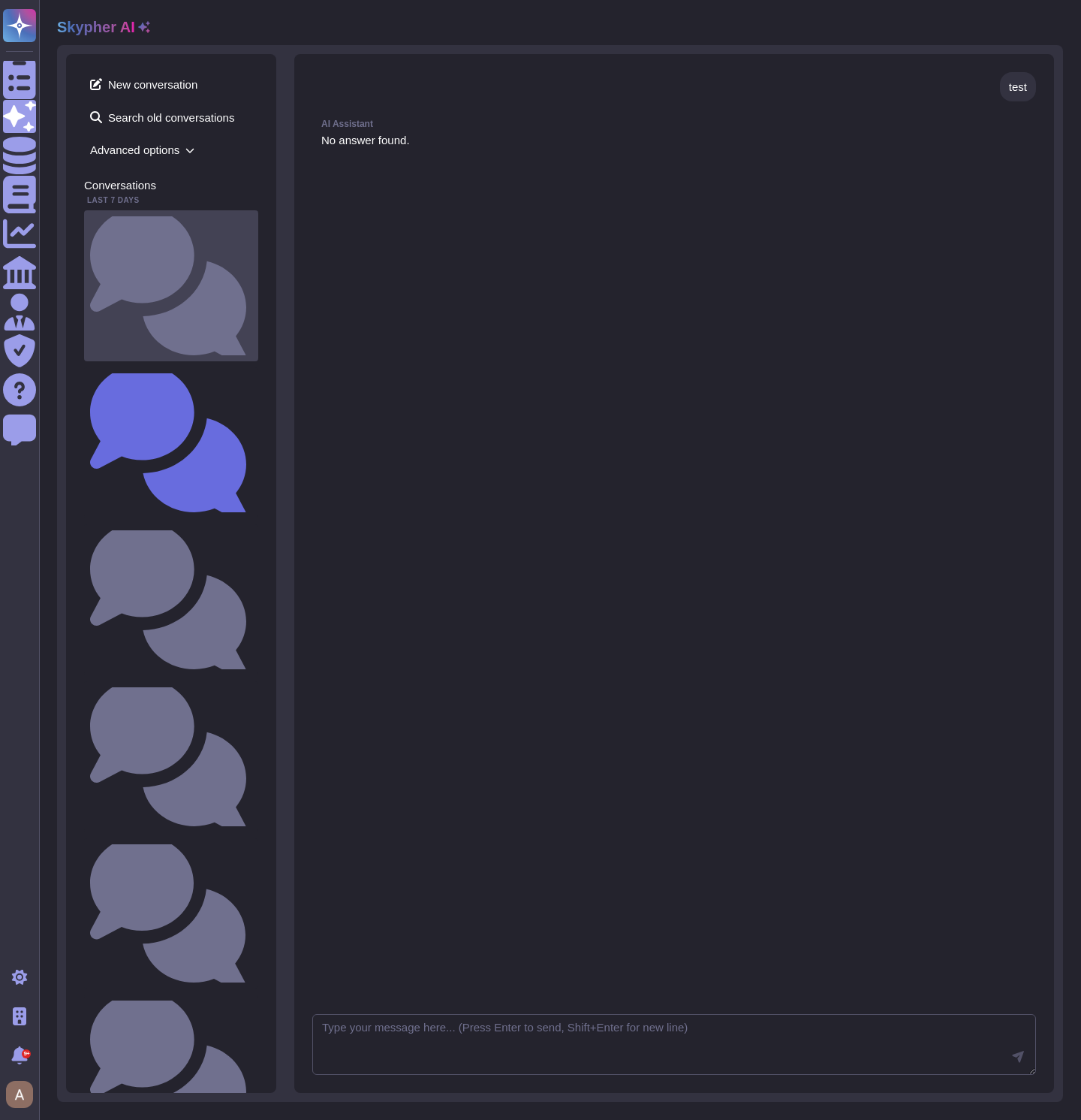
click at [252, 281] on small "Do you encrypt data at rest ?" at bounding box center [252, 286] width 0 height 9
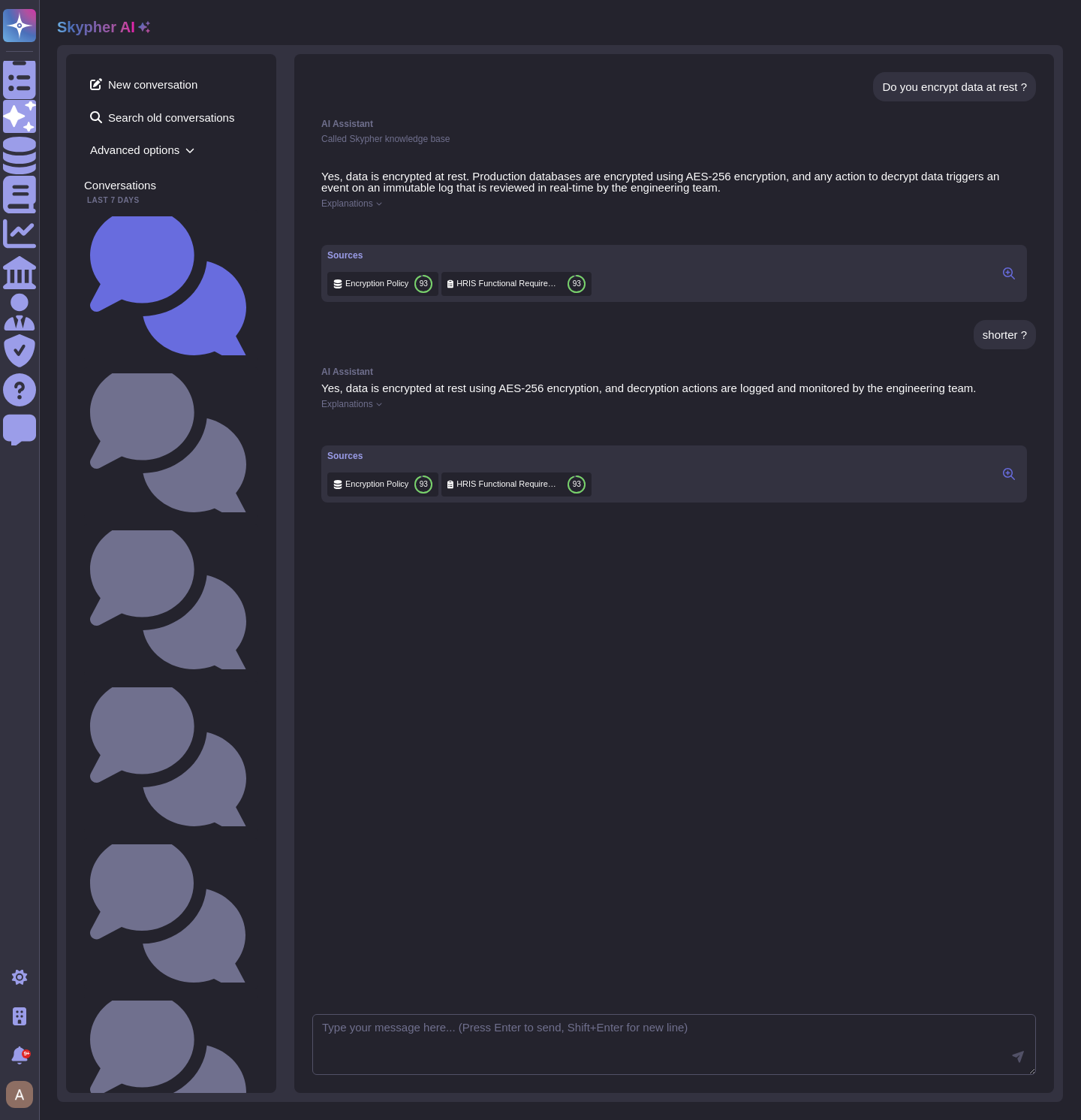
click at [336, 200] on span "Explanations" at bounding box center [347, 203] width 51 height 9
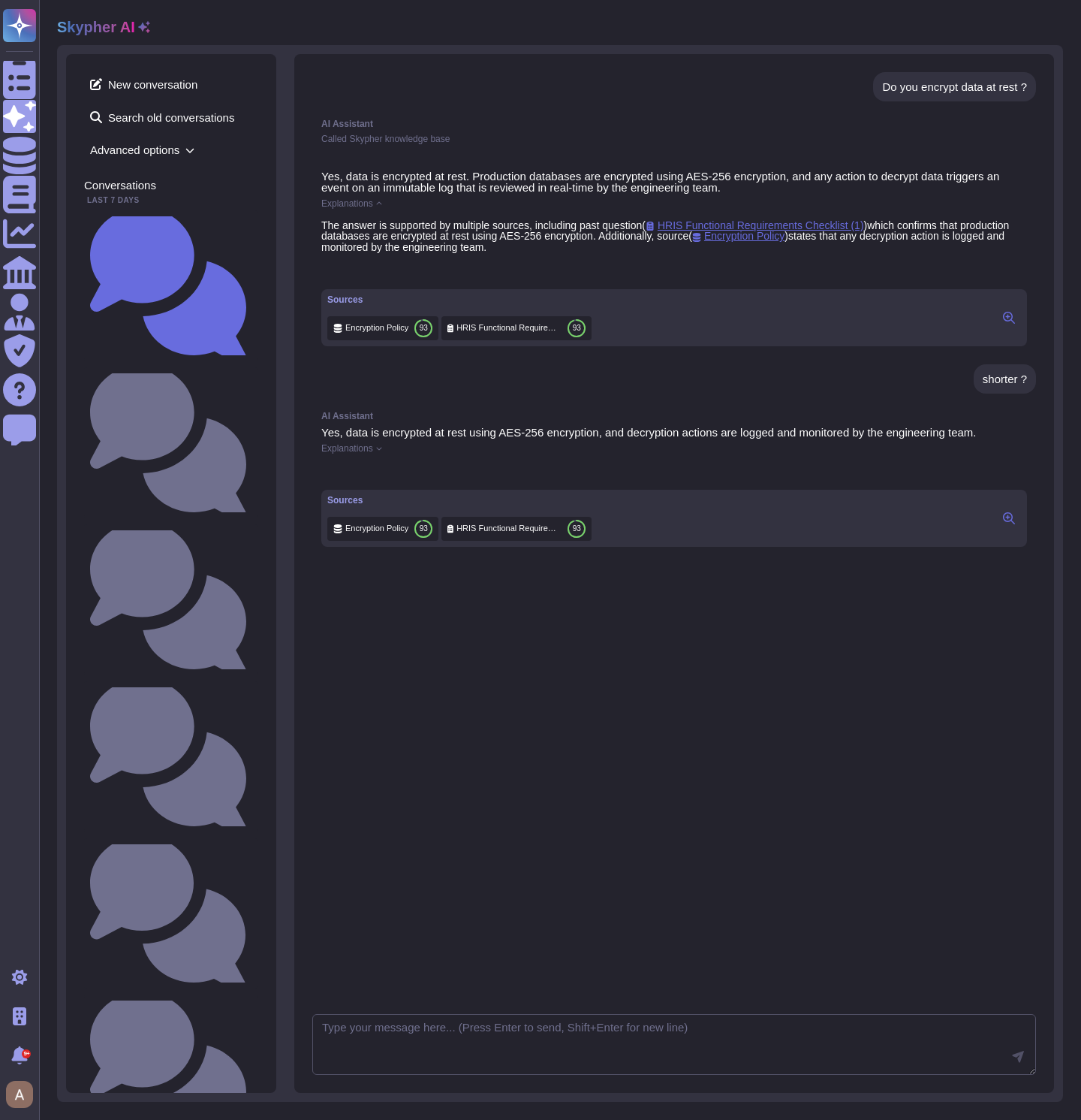
click at [370, 451] on div "AI Assistant Yes, data is encrypted at rest using AES-256 encryption, and decry…" at bounding box center [674, 479] width 724 height 154
click at [366, 453] on span "Explanations" at bounding box center [347, 449] width 51 height 9
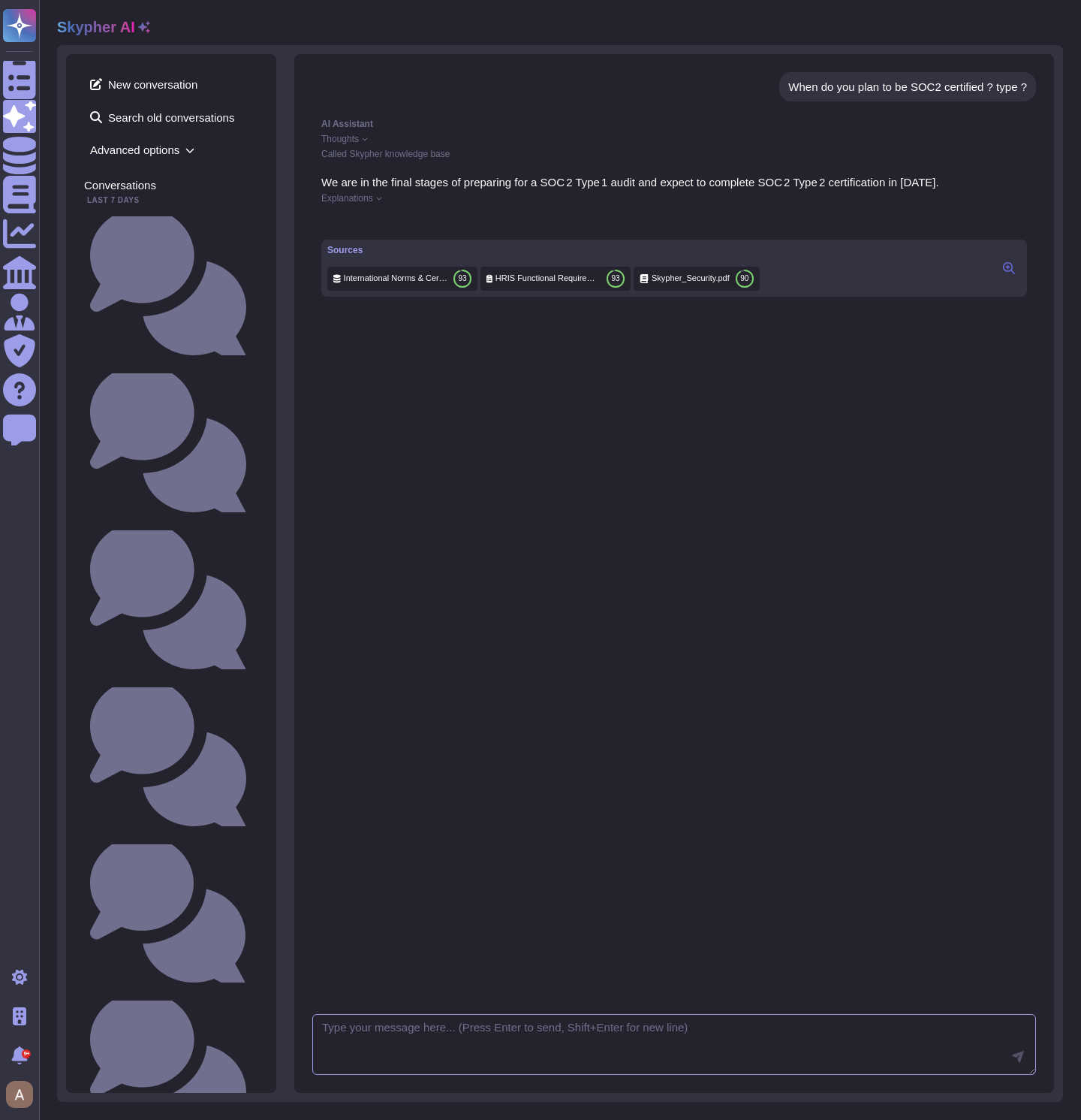
scroll to position [9, 0]
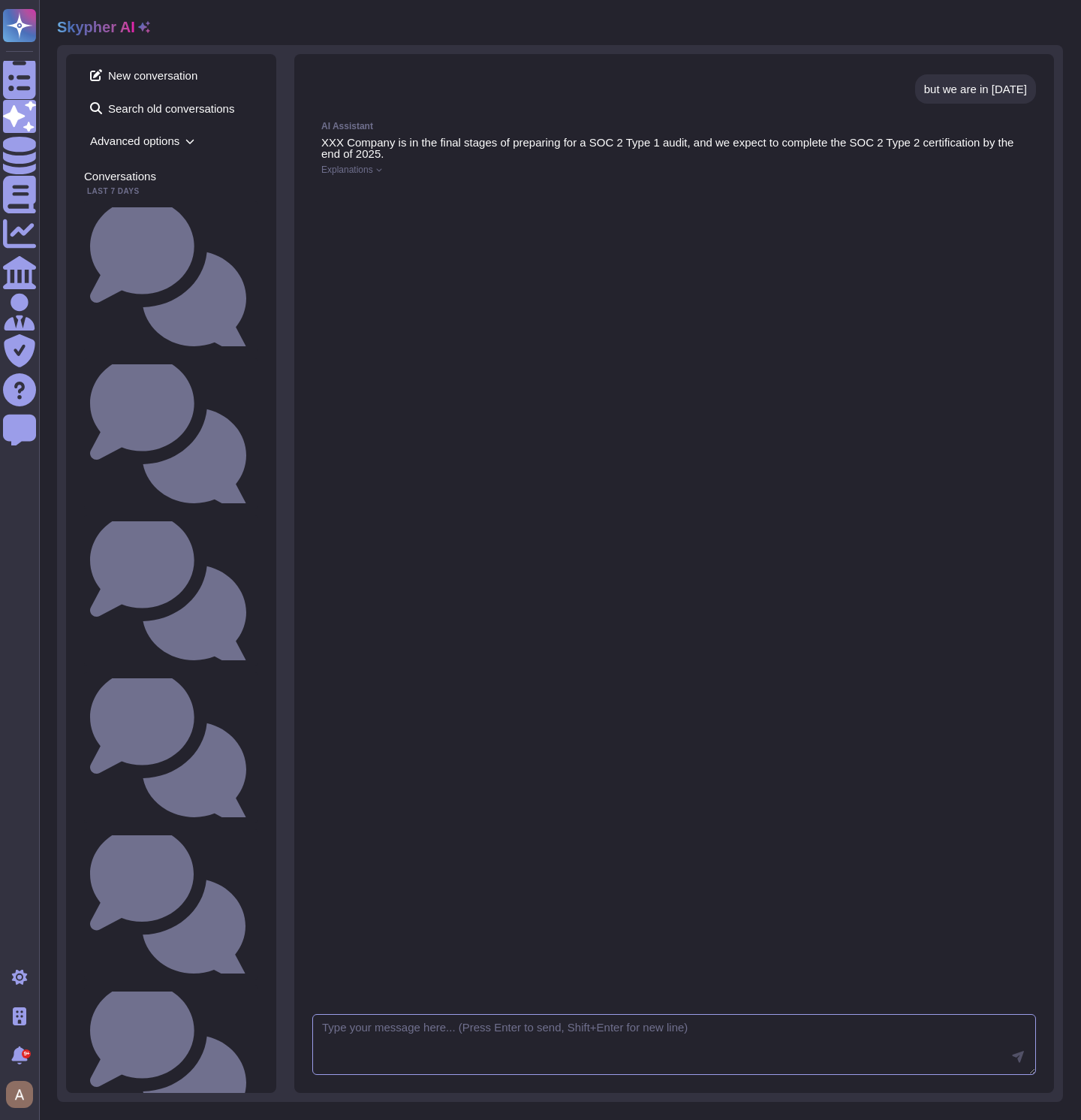
scroll to position [246, 0]
click at [352, 160] on div "AI Assistant XXX Company is in the final stages of preparing for a SOC 2 Type 1…" at bounding box center [674, 160] width 724 height 95
click at [354, 169] on span "Explanations" at bounding box center [347, 170] width 51 height 9
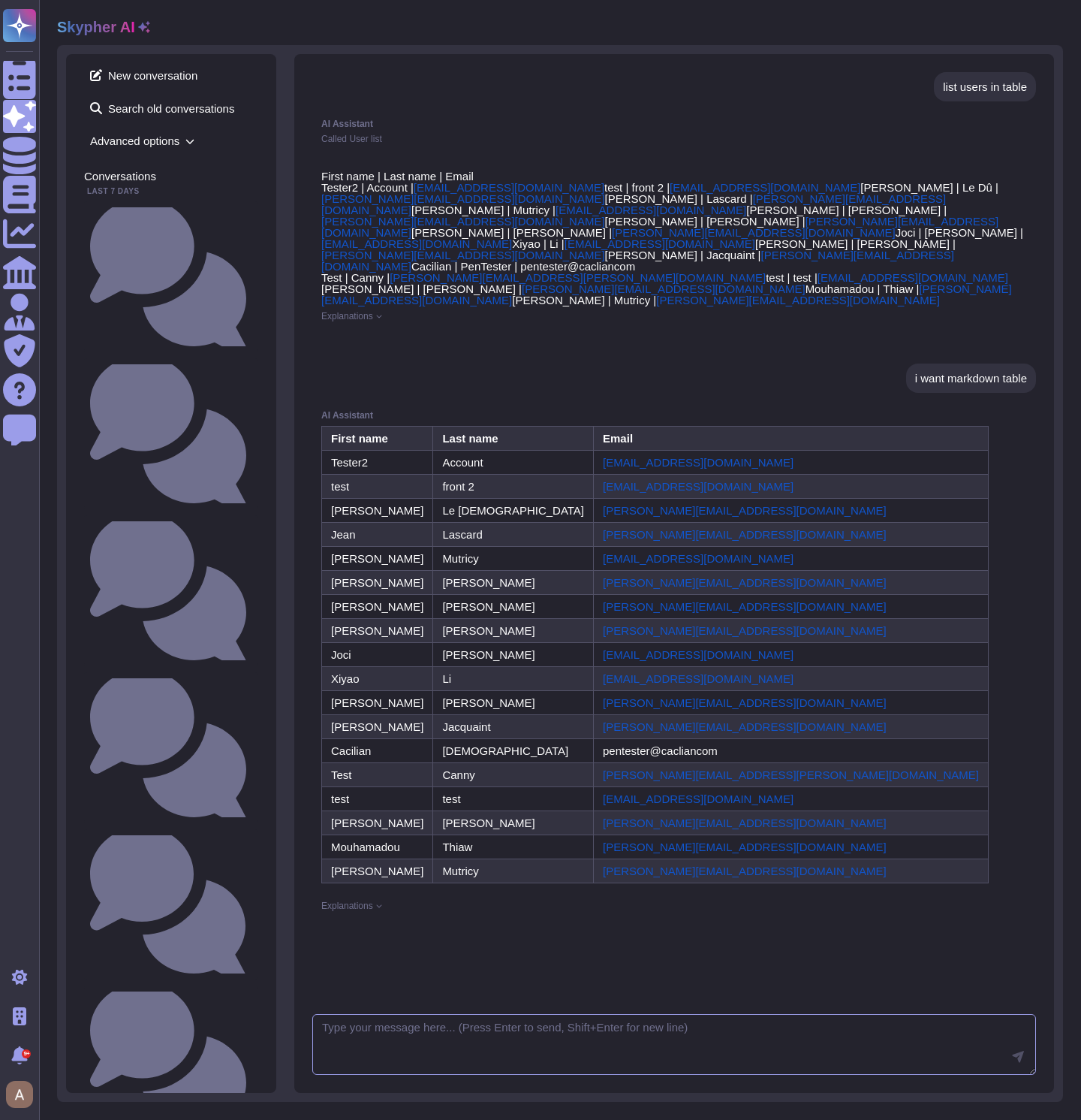
scroll to position [380, 0]
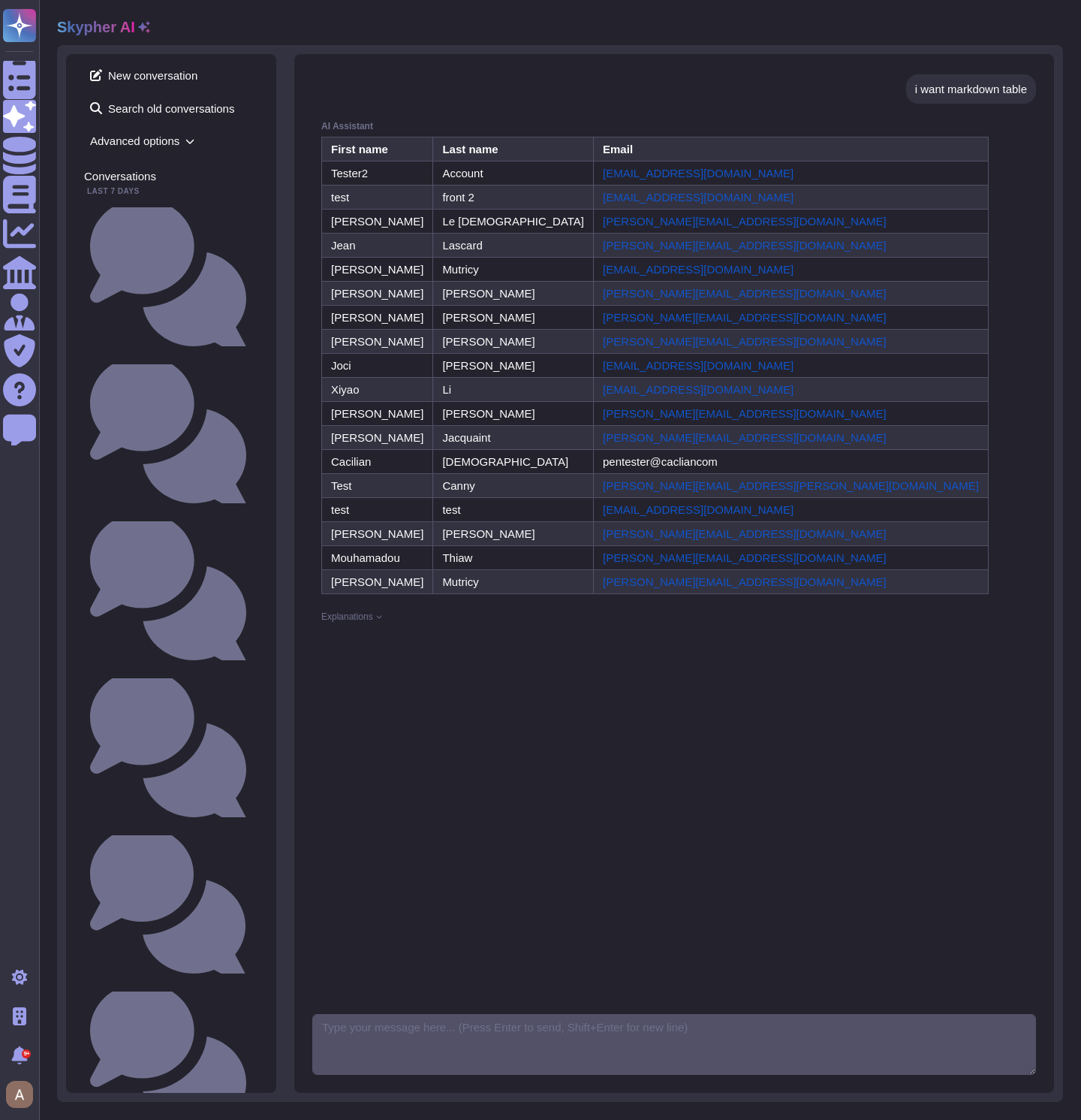
scroll to position [1090, 0]
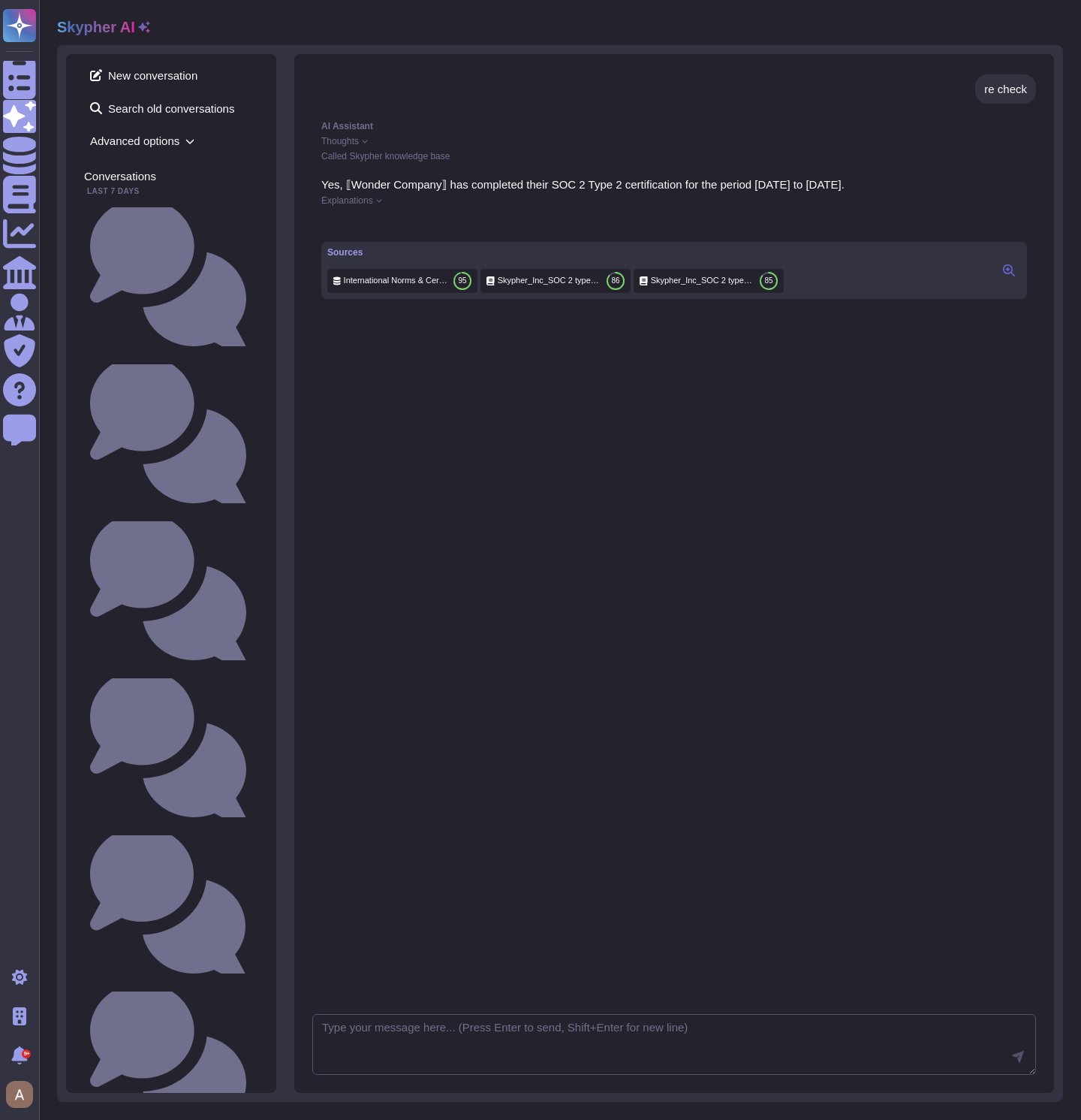
click at [354, 196] on span "Explanations" at bounding box center [347, 201] width 51 height 9
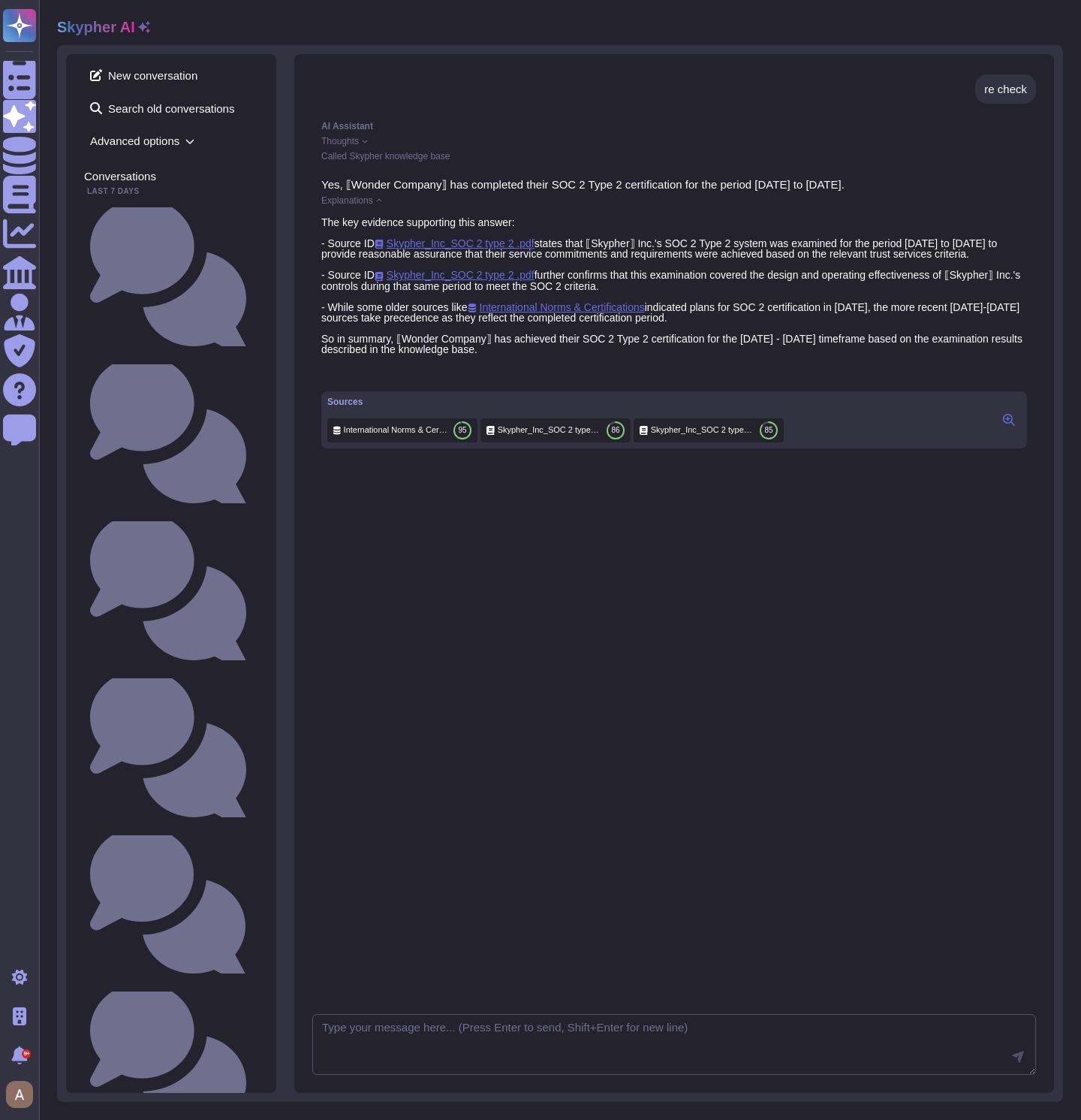
scroll to position [0, 0]
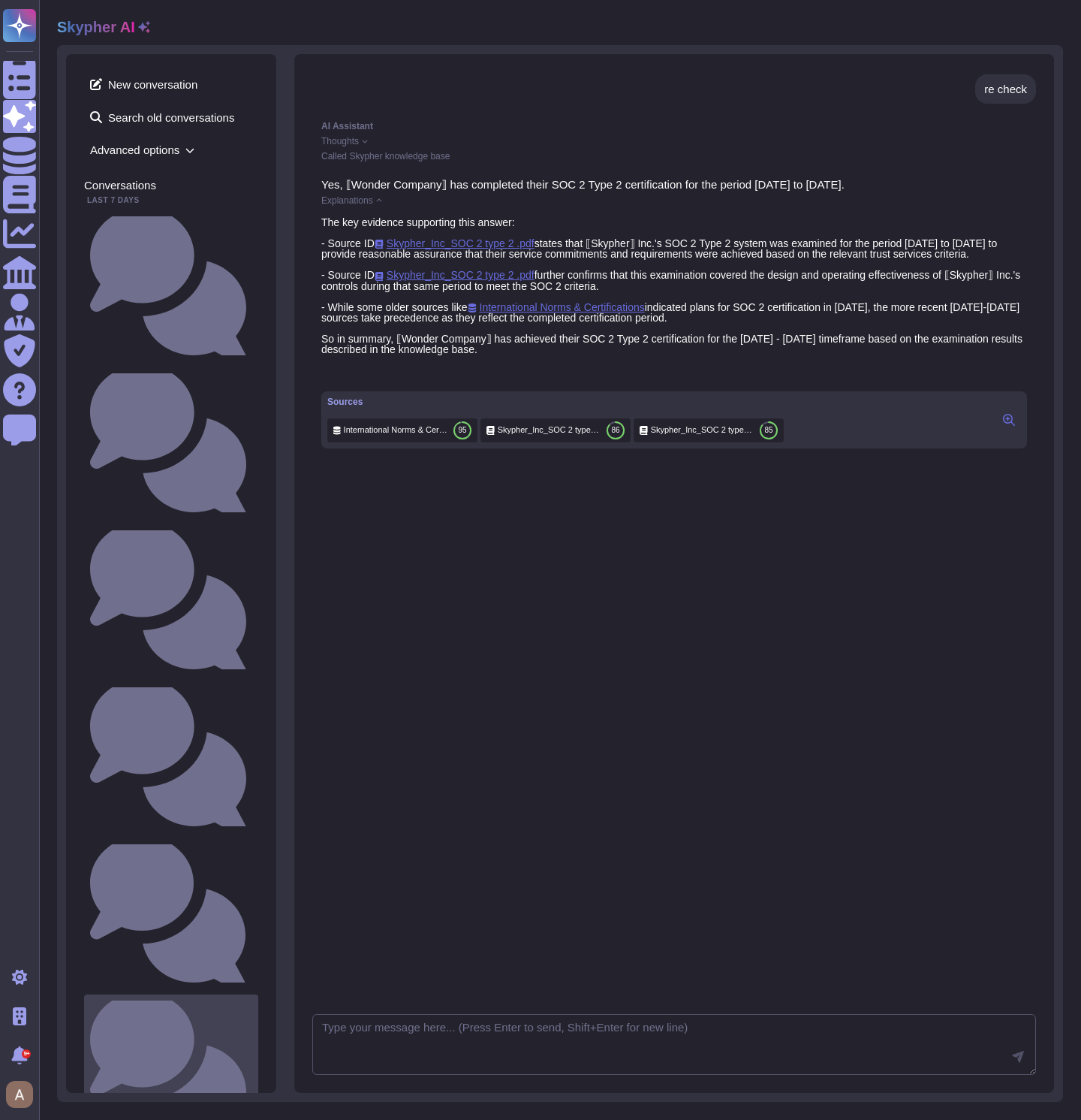
click at [252, 1065] on small "Is there a documented change management process that ensures changes are docume…" at bounding box center [252, 1069] width 0 height 9
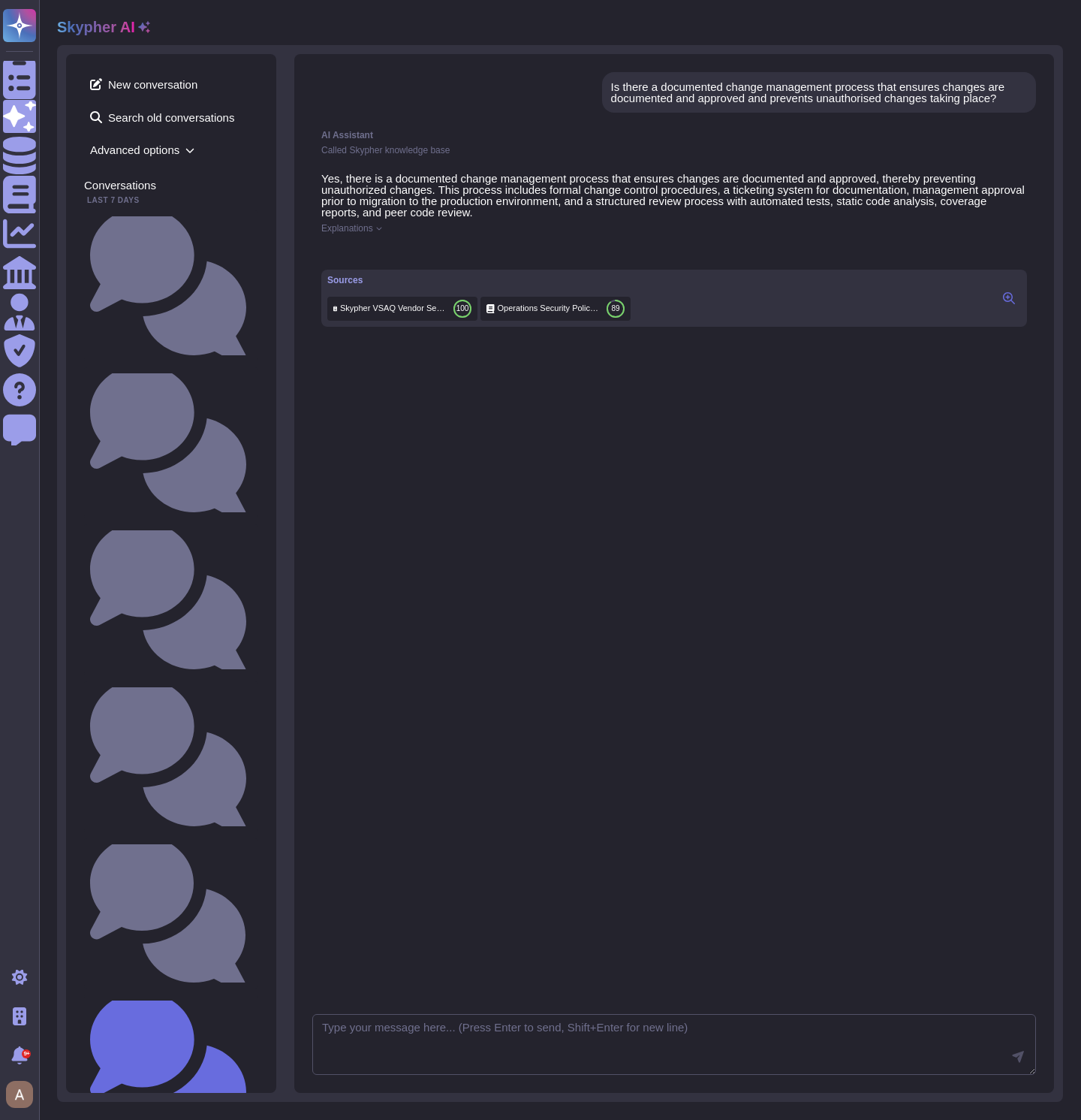
click at [350, 233] on span "Explanations" at bounding box center [347, 228] width 51 height 9
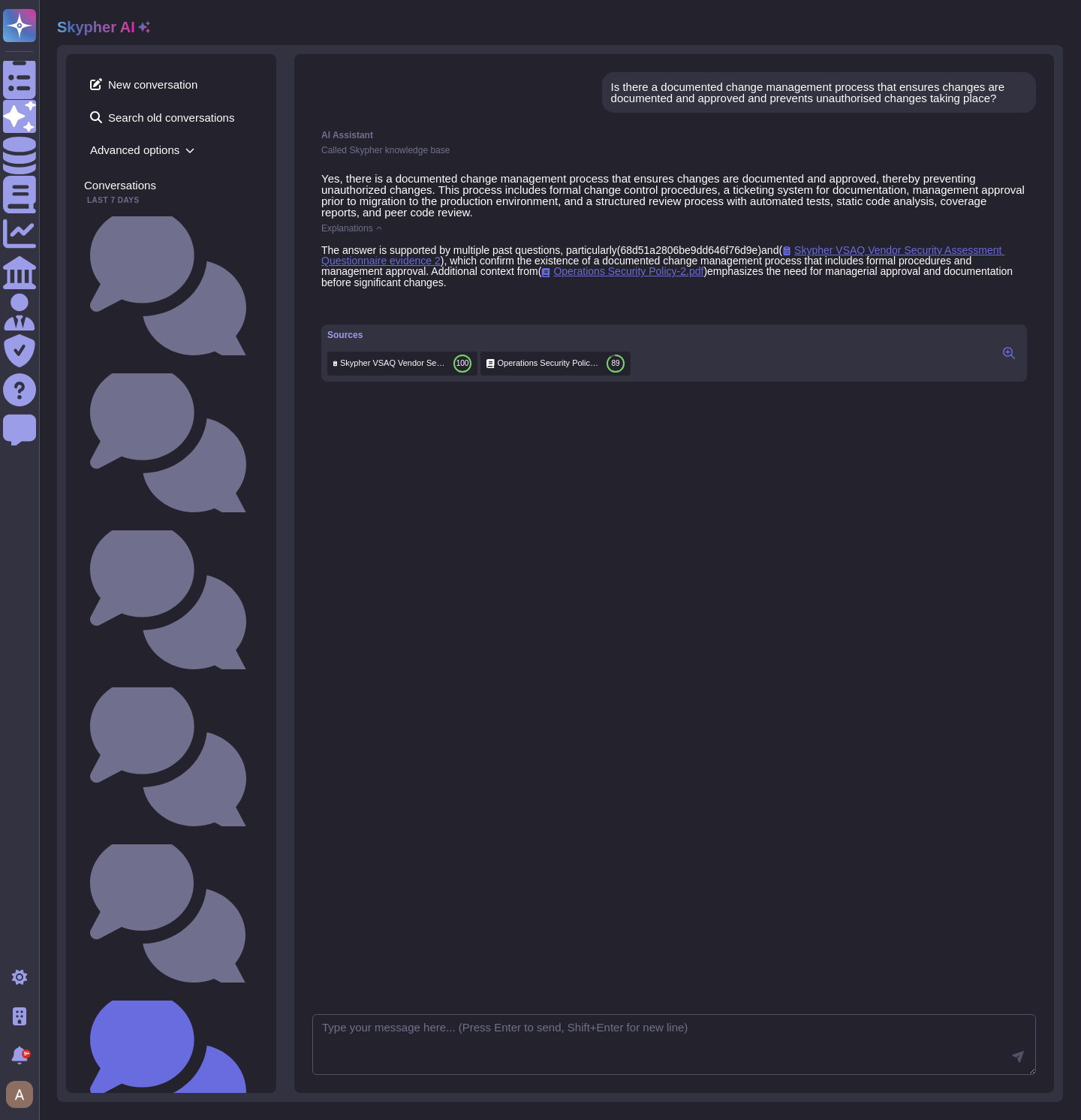
click at [639, 99] on div "Is there a documented change management process that ensures changes are docume…" at bounding box center [819, 93] width 416 height 22
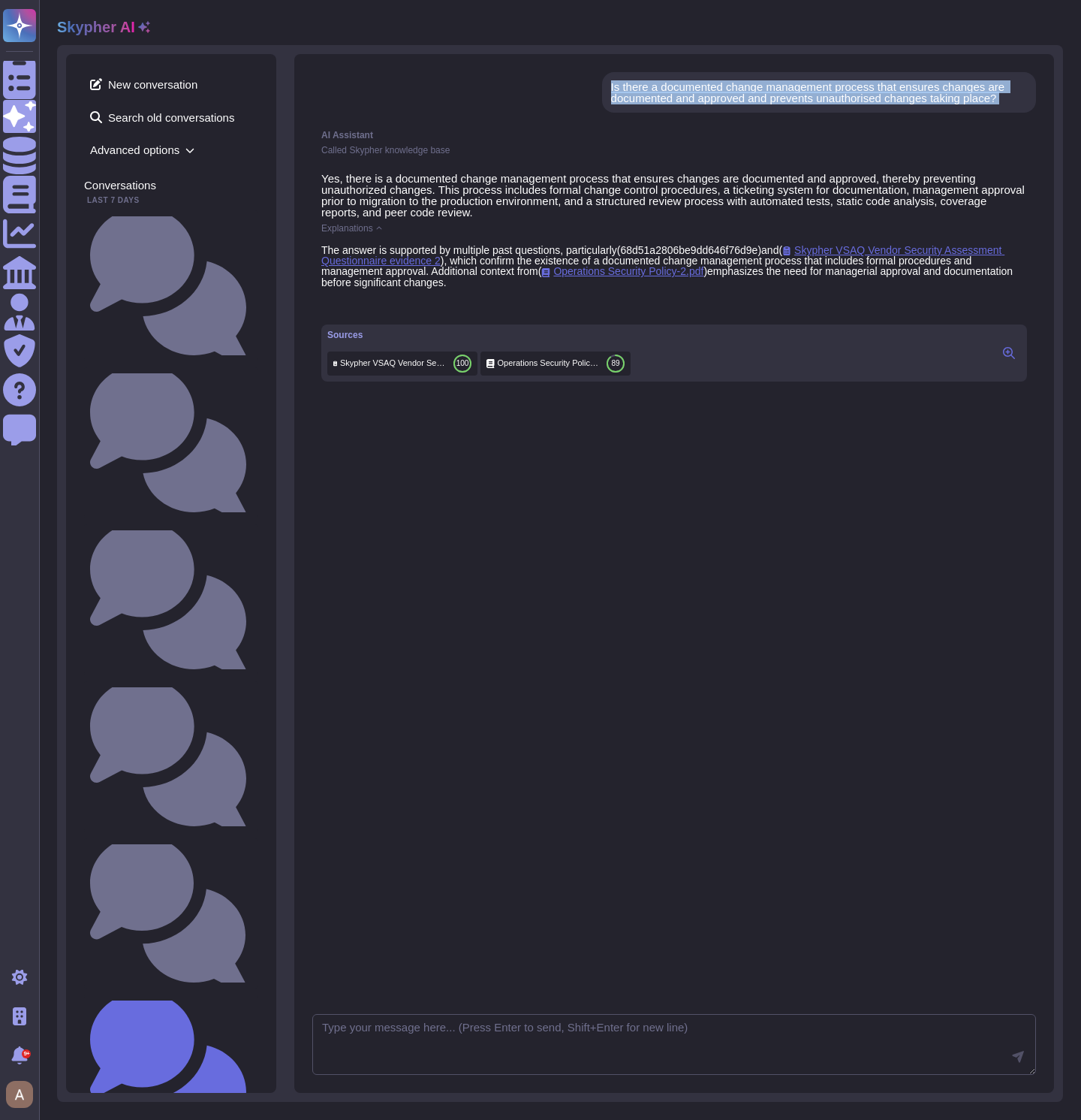
click at [639, 99] on div "Is there a documented change management process that ensures changes are docume…" at bounding box center [819, 93] width 416 height 22
copy div "Is there a documented change management process that ensures changes are docume…"
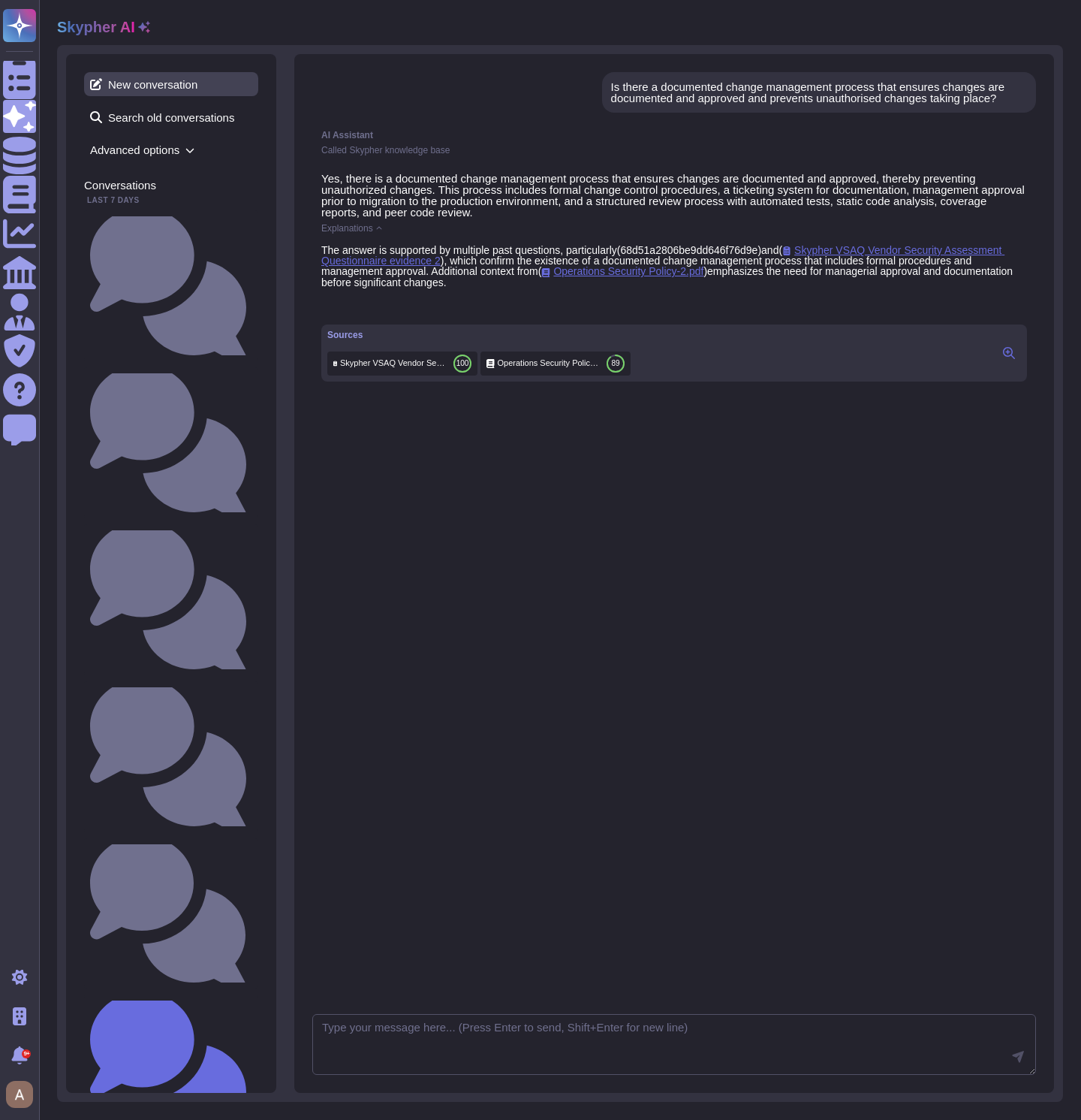
click at [184, 78] on span "New conversation" at bounding box center [171, 84] width 174 height 24
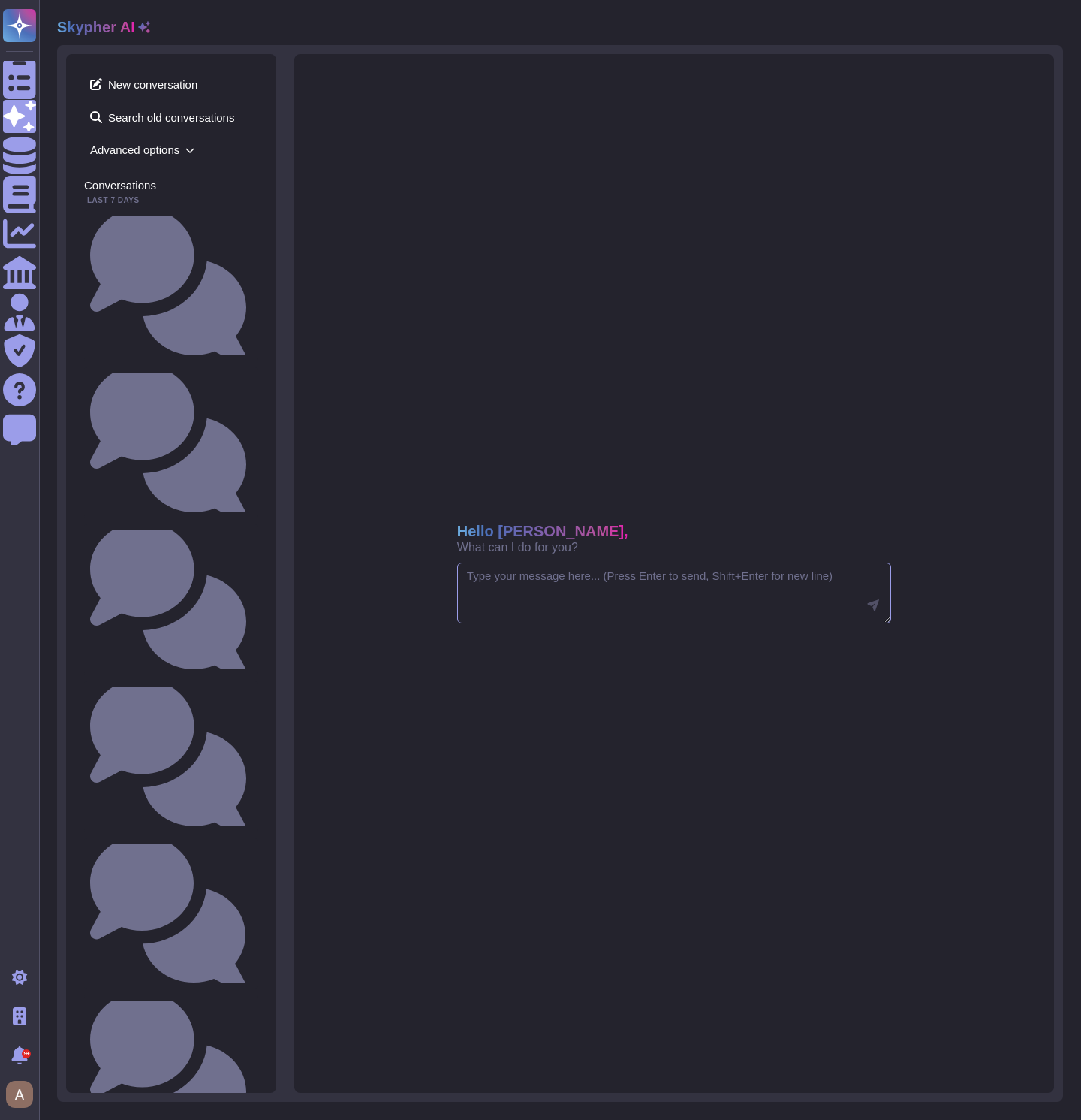
click at [558, 591] on textarea at bounding box center [674, 593] width 434 height 62
paste textarea "Is there a documented change management process that ensures changes are docume…"
type textarea "Is there a documented change management process that ensures changes are docume…"
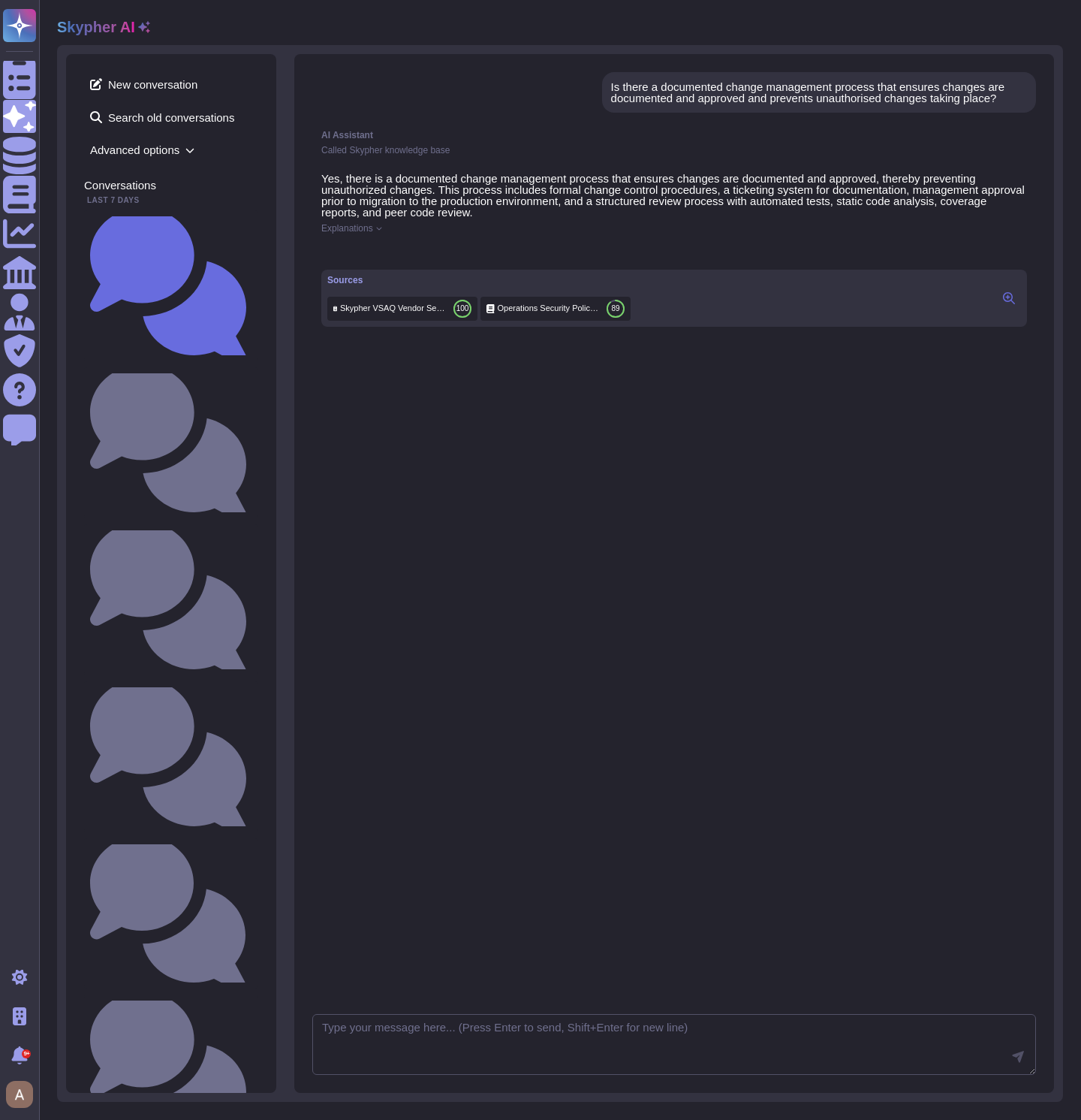
click at [360, 225] on span "Explanations" at bounding box center [347, 228] width 51 height 9
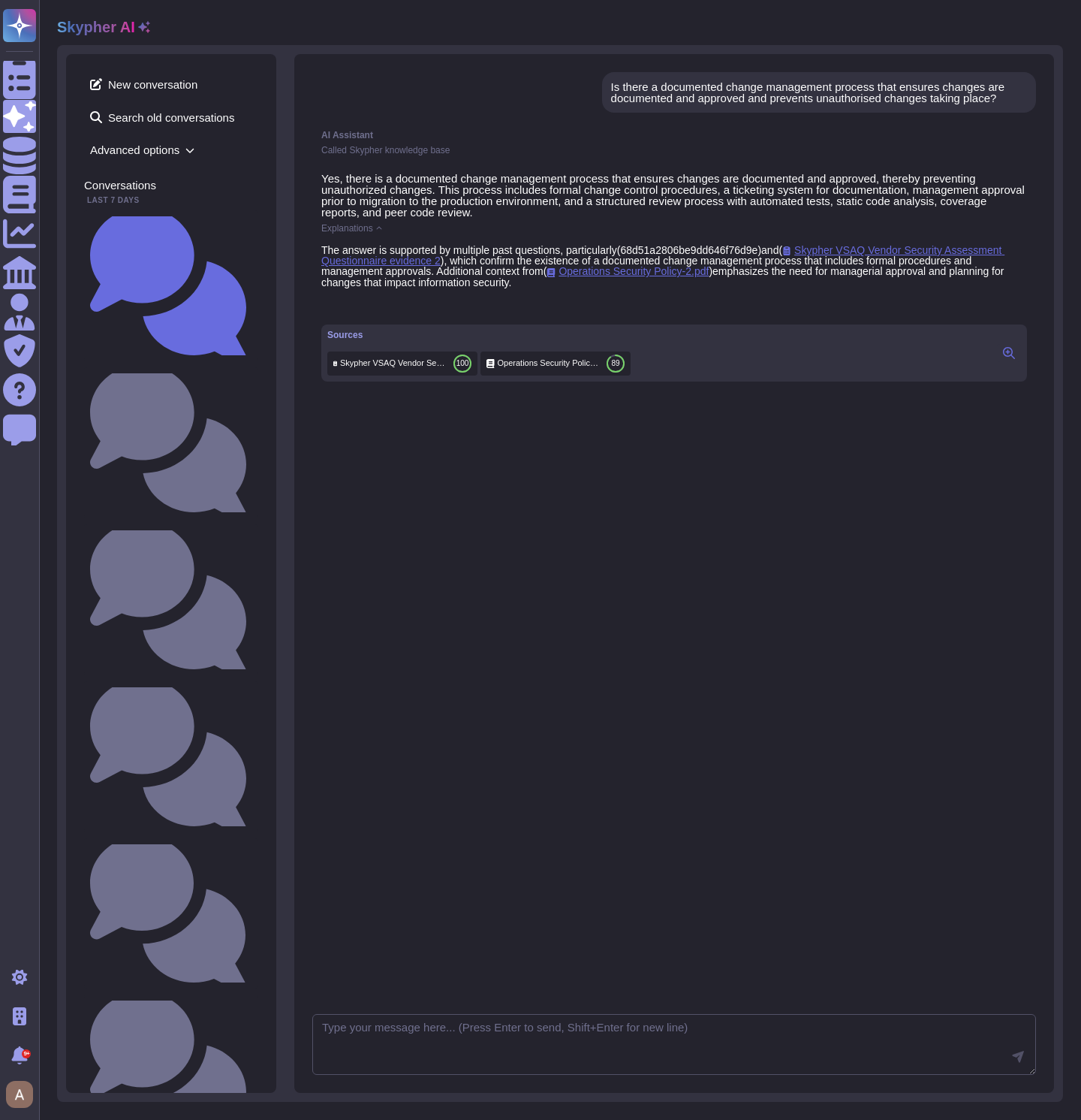
click at [1003, 359] on icon at bounding box center [1009, 353] width 12 height 12
